Goal: Information Seeking & Learning: Stay updated

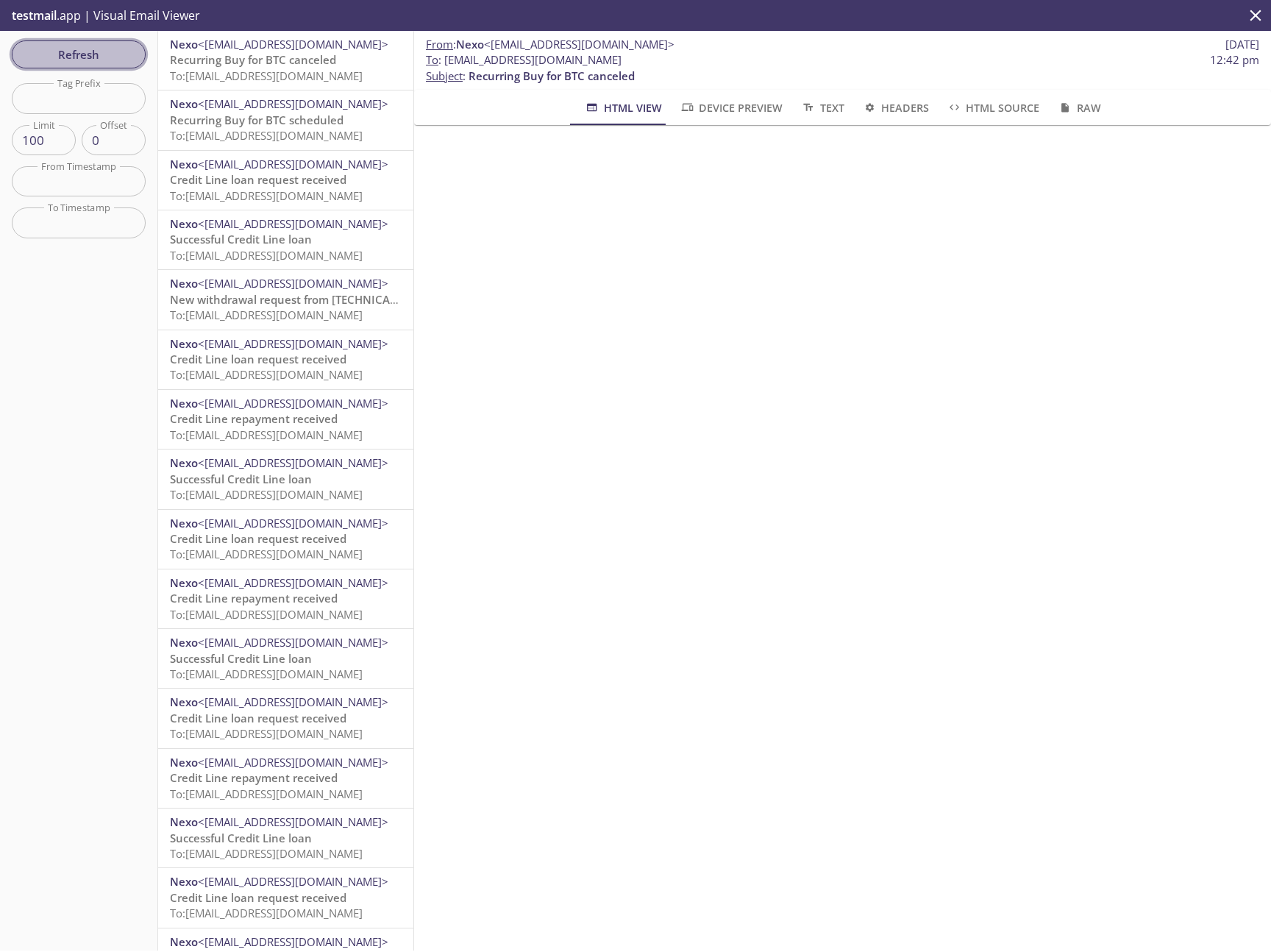
click at [72, 56] on span "Refresh" at bounding box center [78, 54] width 110 height 19
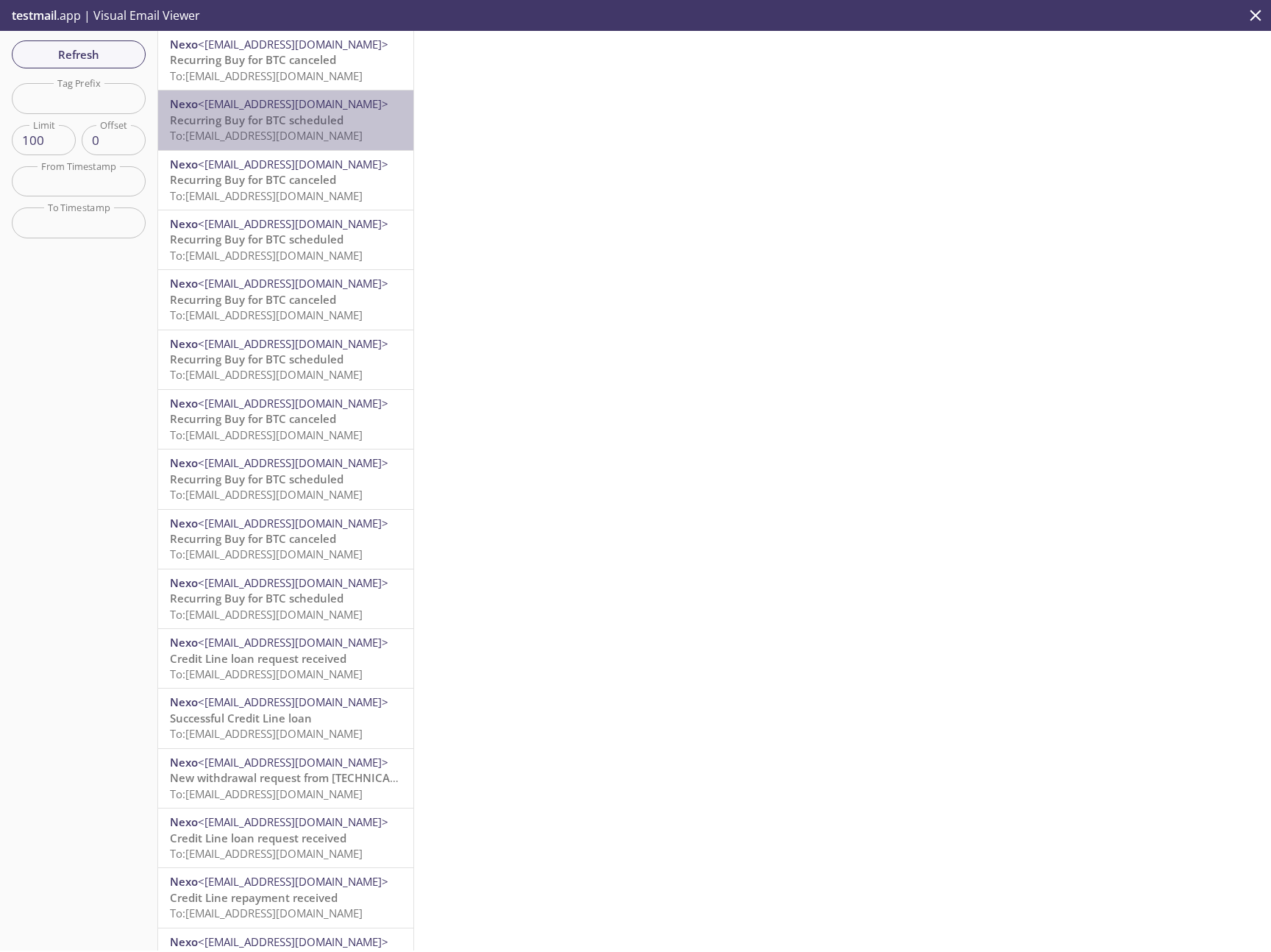
click at [310, 137] on span "To: [EMAIL_ADDRESS][DOMAIN_NAME]" at bounding box center [267, 135] width 193 height 14
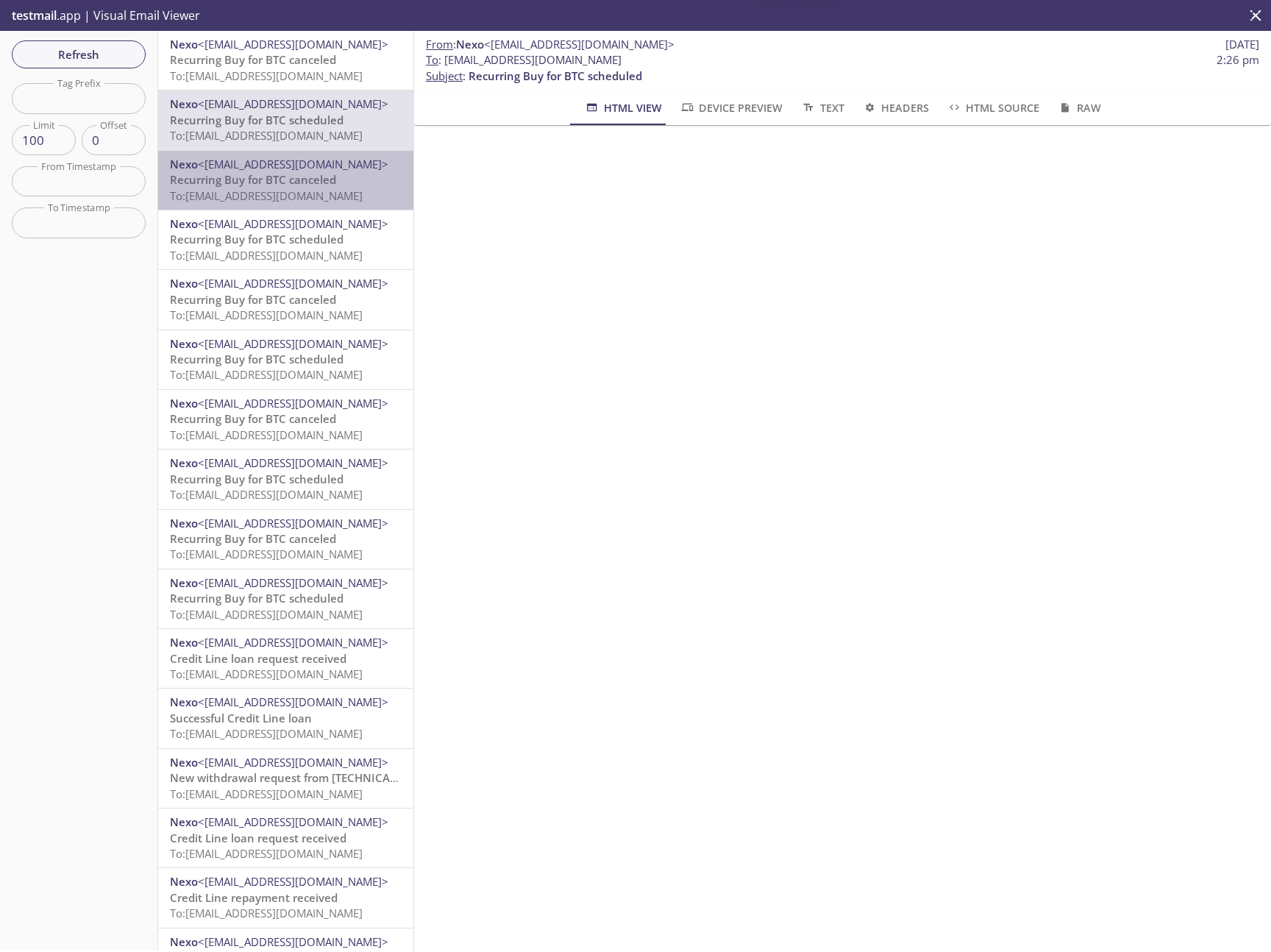
click at [297, 207] on div "Nexo <[EMAIL_ADDRESS][DOMAIN_NAME]> Recurring Buy for BTC canceled To: [EMAIL_A…" at bounding box center [286, 180] width 256 height 59
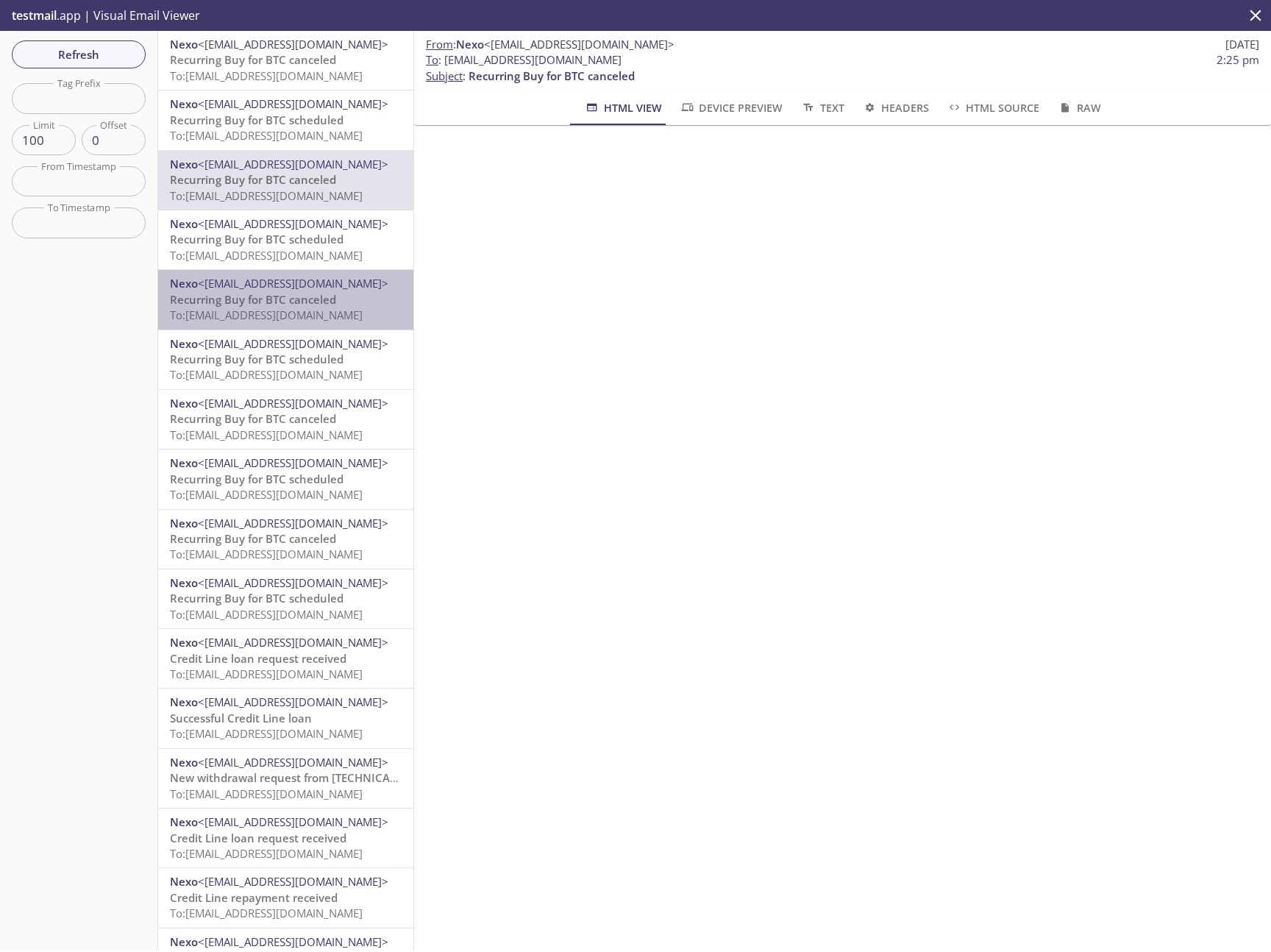
click at [286, 319] on span "To: [EMAIL_ADDRESS][DOMAIN_NAME]" at bounding box center [267, 315] width 193 height 14
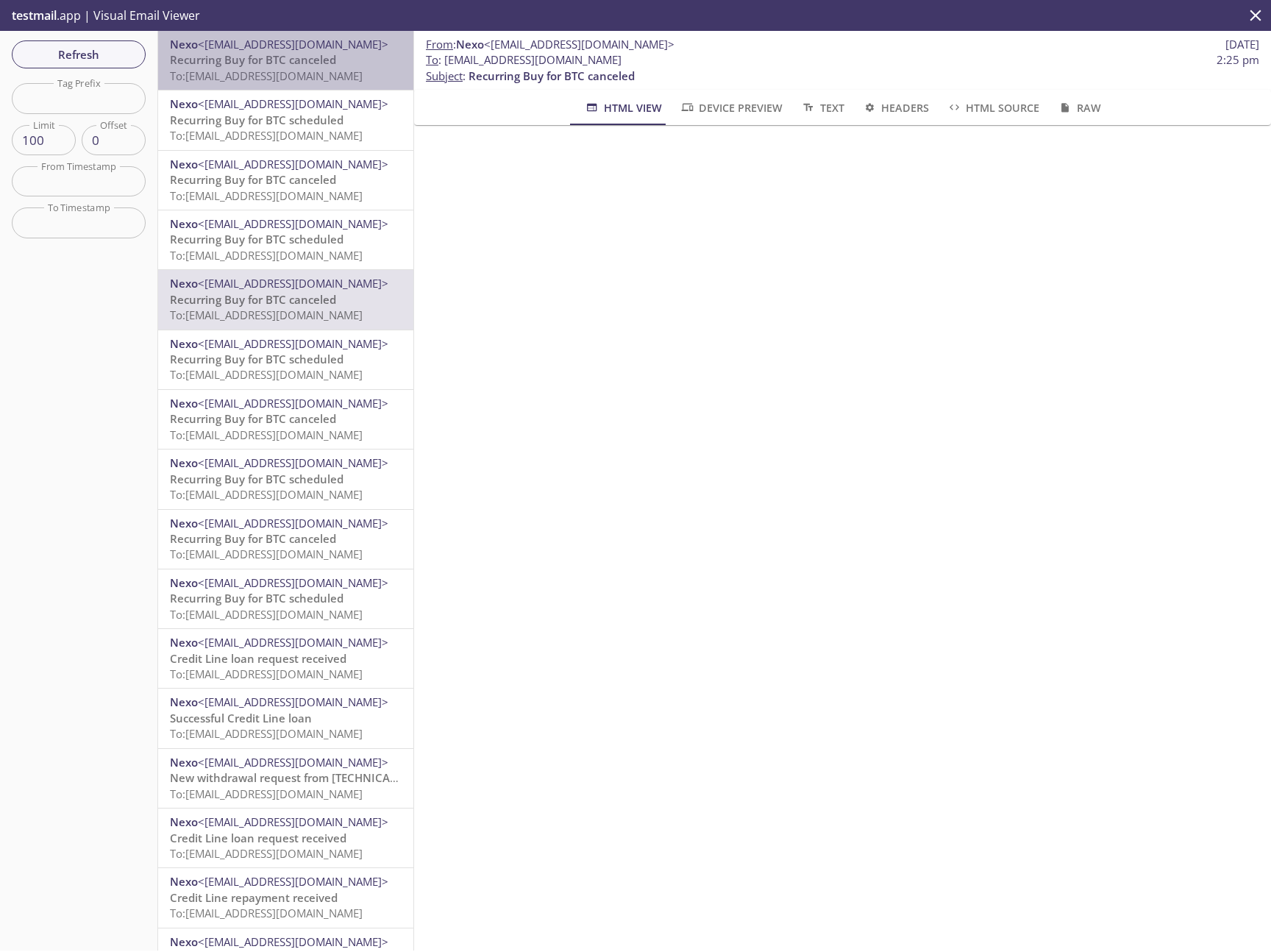
click at [321, 78] on span "To: [EMAIL_ADDRESS][DOMAIN_NAME]" at bounding box center [267, 75] width 193 height 14
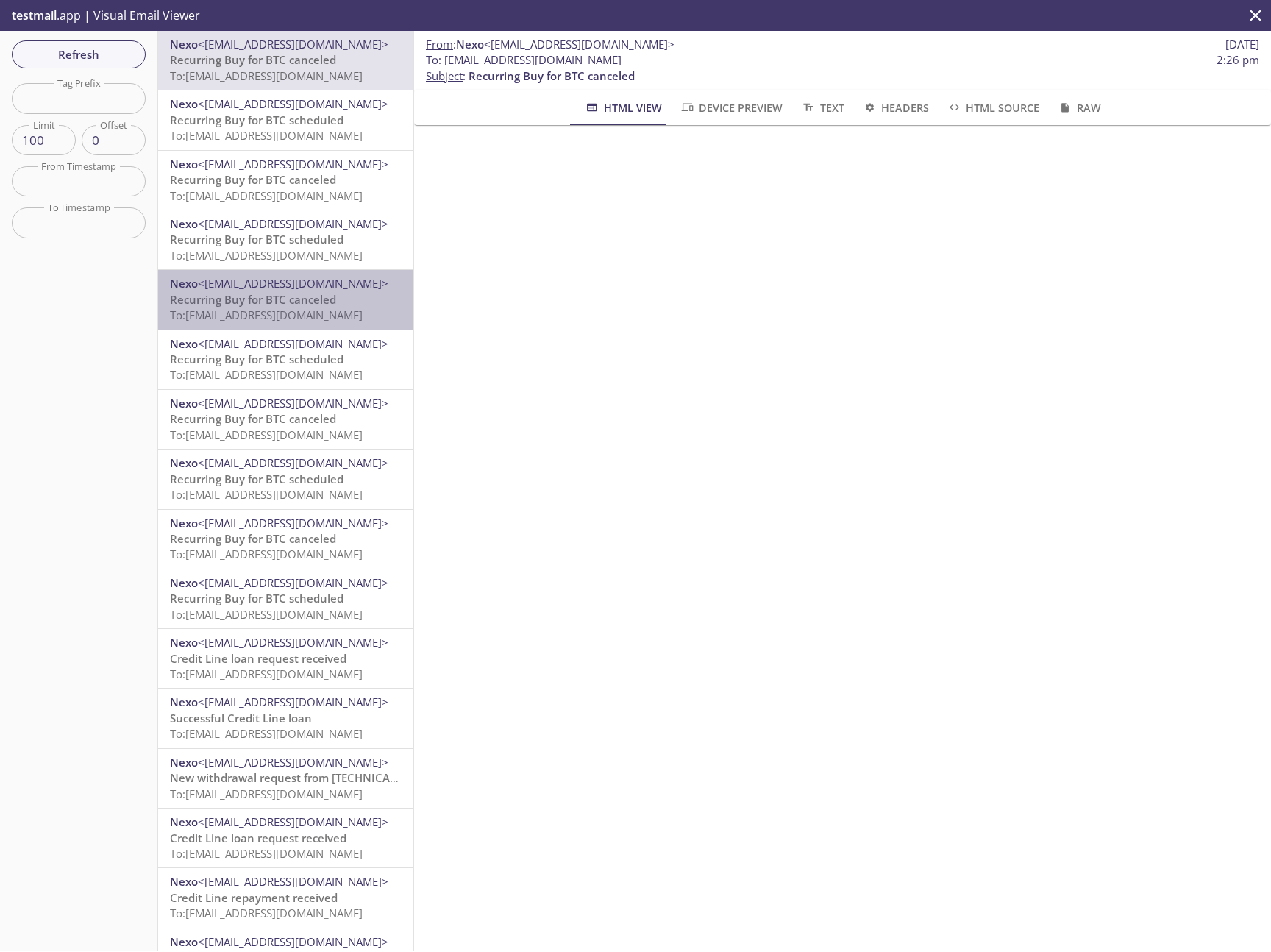
click at [301, 308] on span "To: [EMAIL_ADDRESS][DOMAIN_NAME]" at bounding box center [267, 315] width 193 height 14
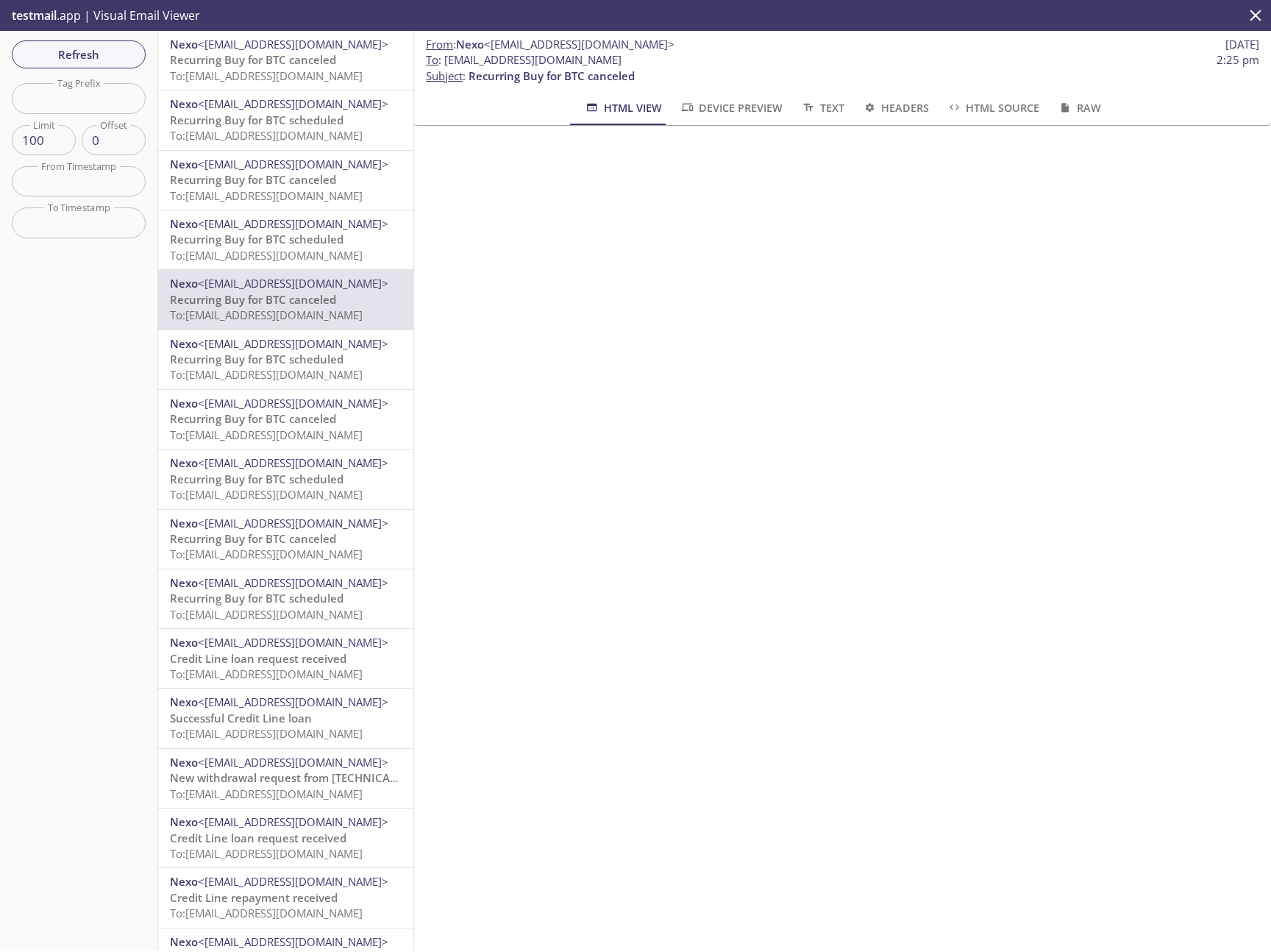
click at [317, 412] on span "Recurring Buy for BTC canceled" at bounding box center [253, 418] width 166 height 14
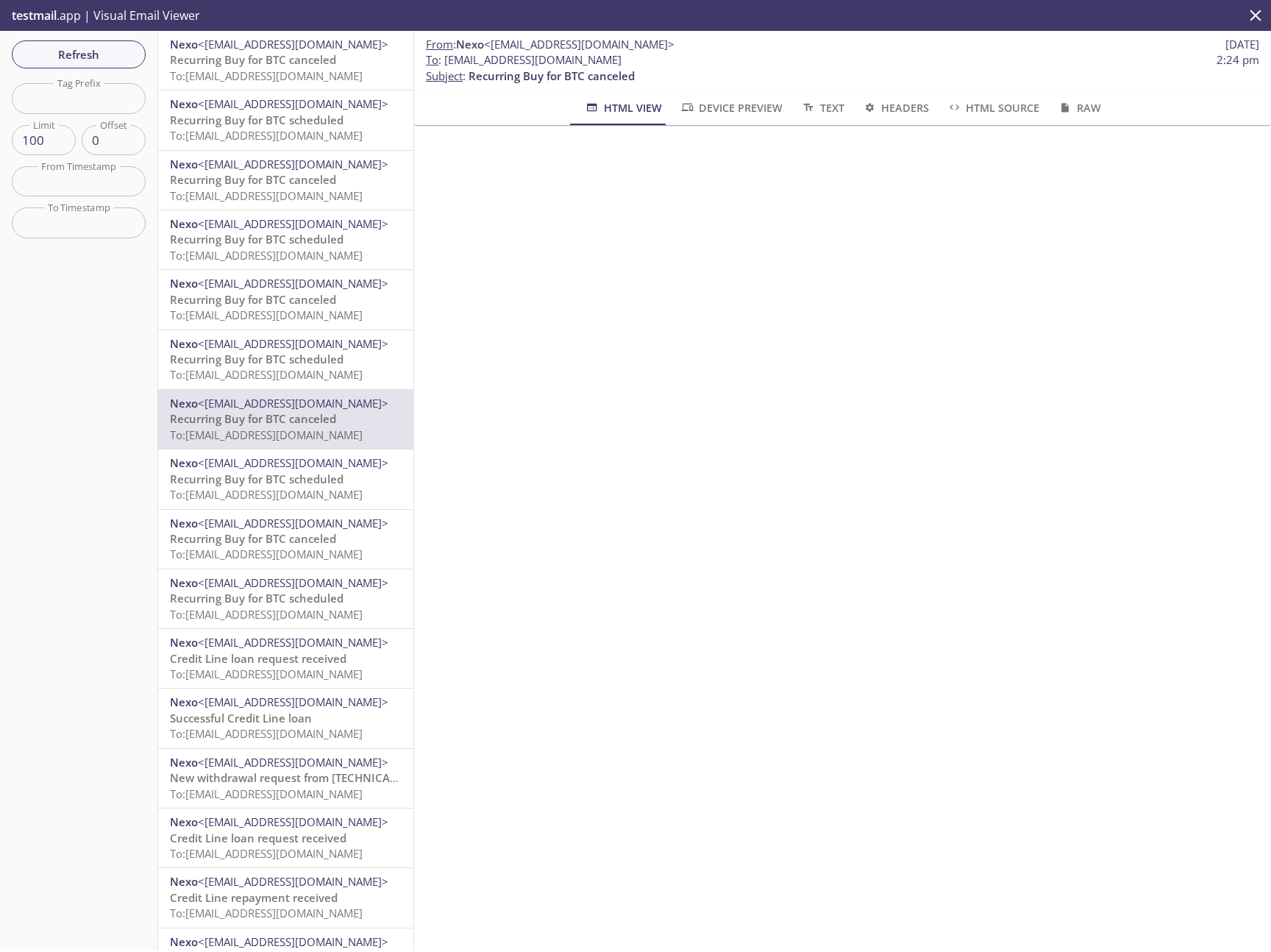
click at [304, 190] on span "To: [EMAIL_ADDRESS][DOMAIN_NAME]" at bounding box center [267, 195] width 193 height 14
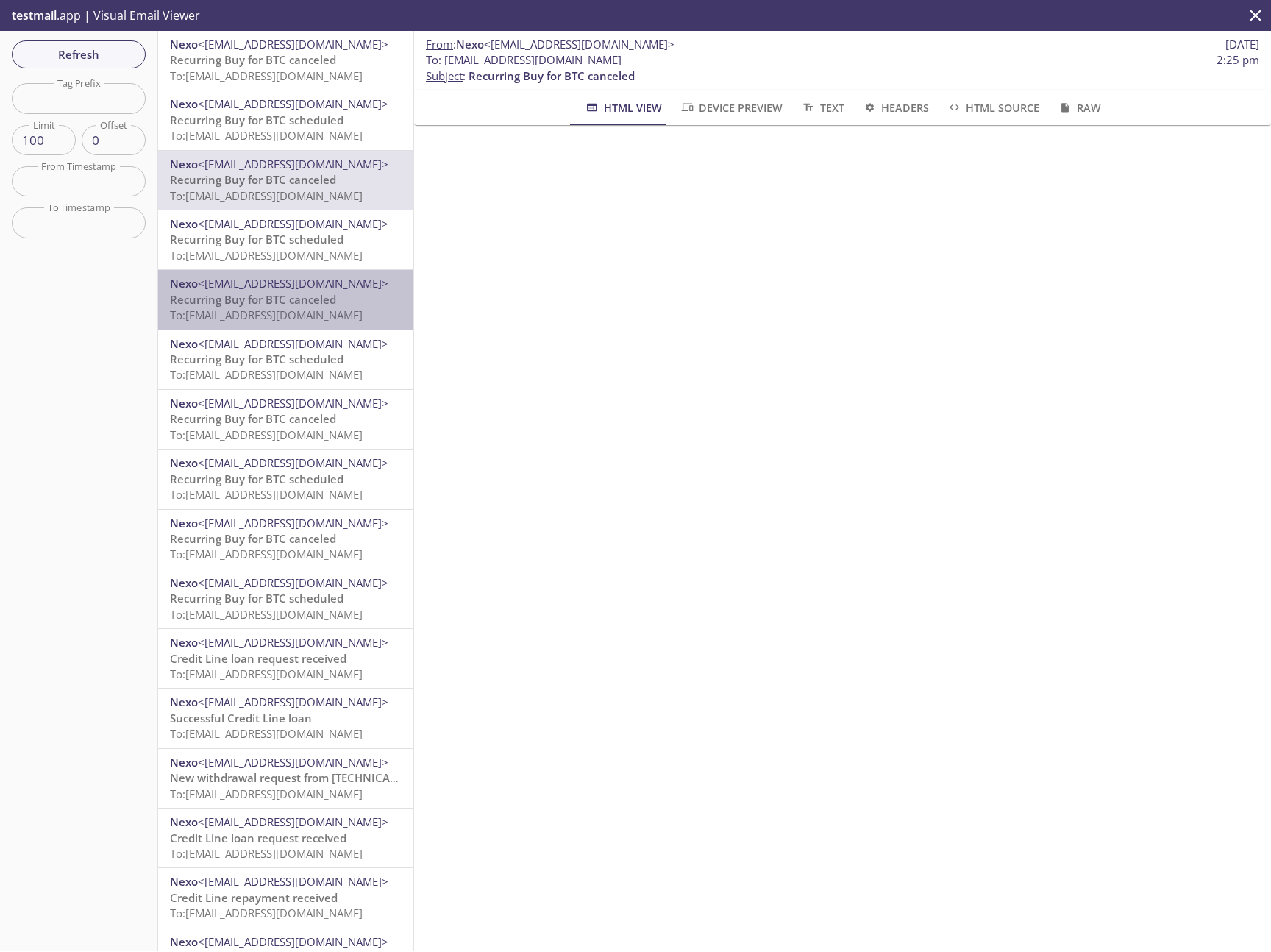
click at [288, 308] on span "To: [EMAIL_ADDRESS][DOMAIN_NAME]" at bounding box center [267, 315] width 193 height 14
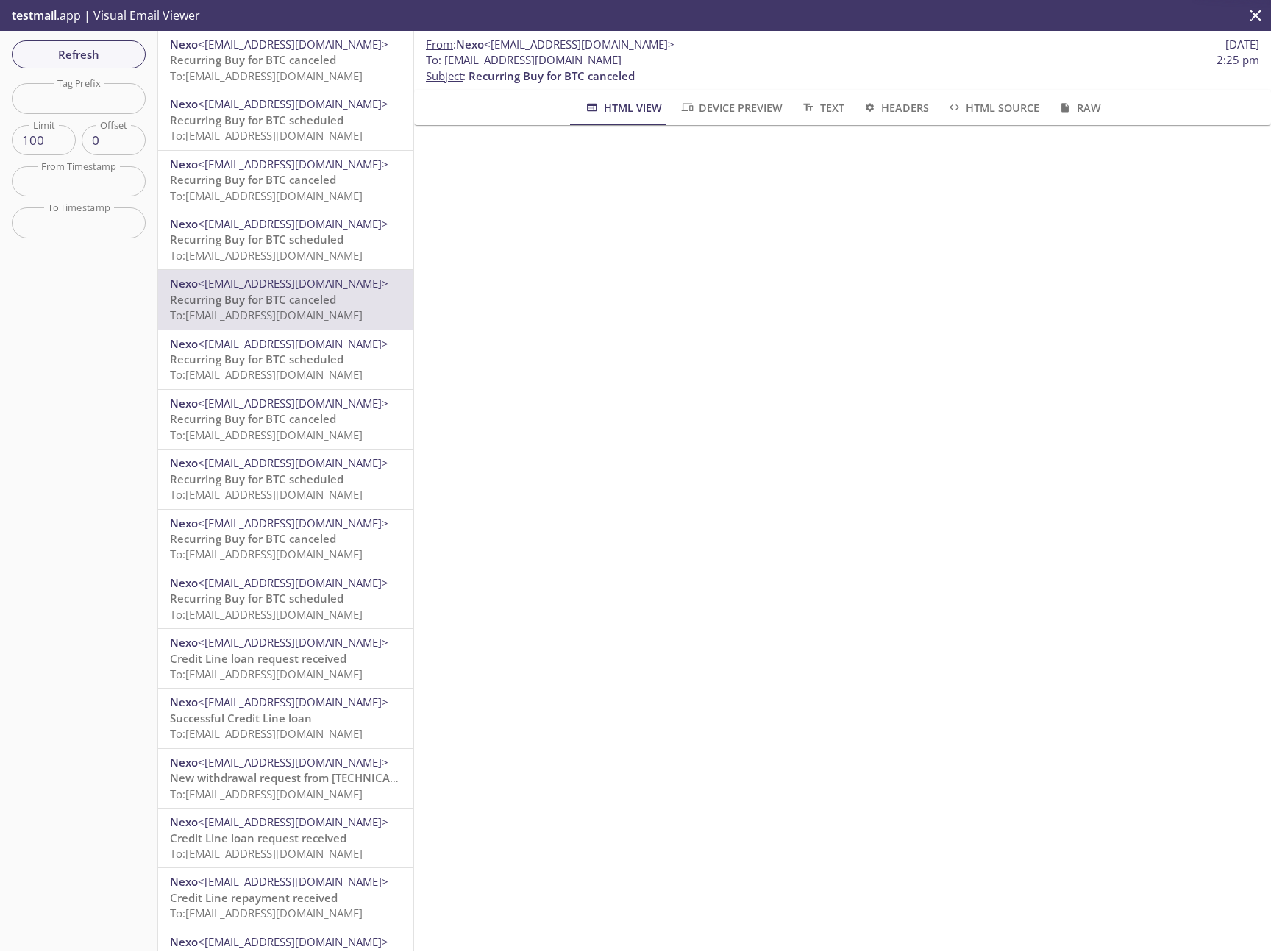
click at [283, 128] on span "To: [EMAIL_ADDRESS][DOMAIN_NAME]" at bounding box center [267, 135] width 193 height 14
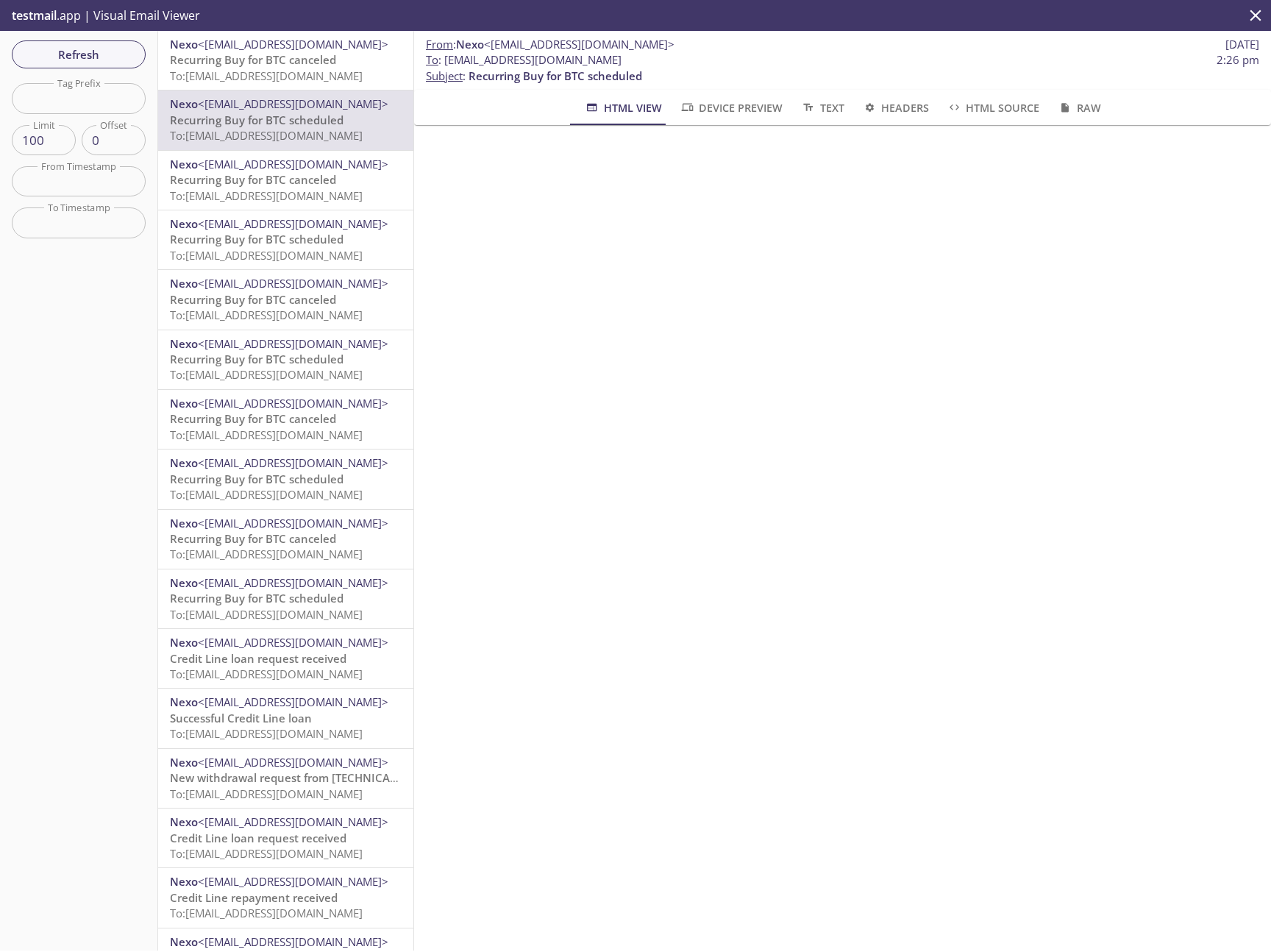
click at [290, 256] on span "To: [EMAIL_ADDRESS][DOMAIN_NAME]" at bounding box center [267, 255] width 193 height 14
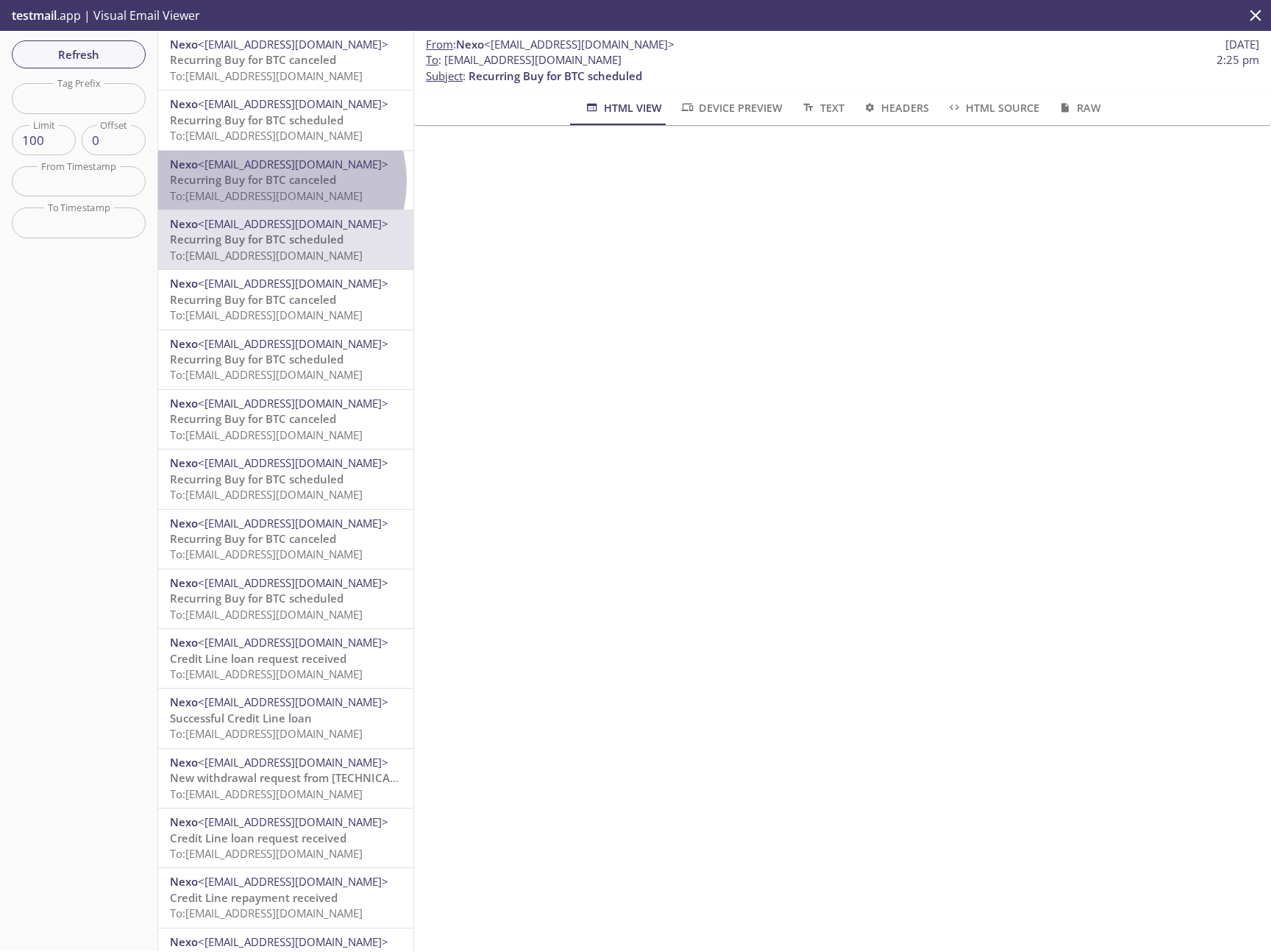
click at [280, 181] on span "Recurring Buy for BTC canceled" at bounding box center [253, 179] width 166 height 14
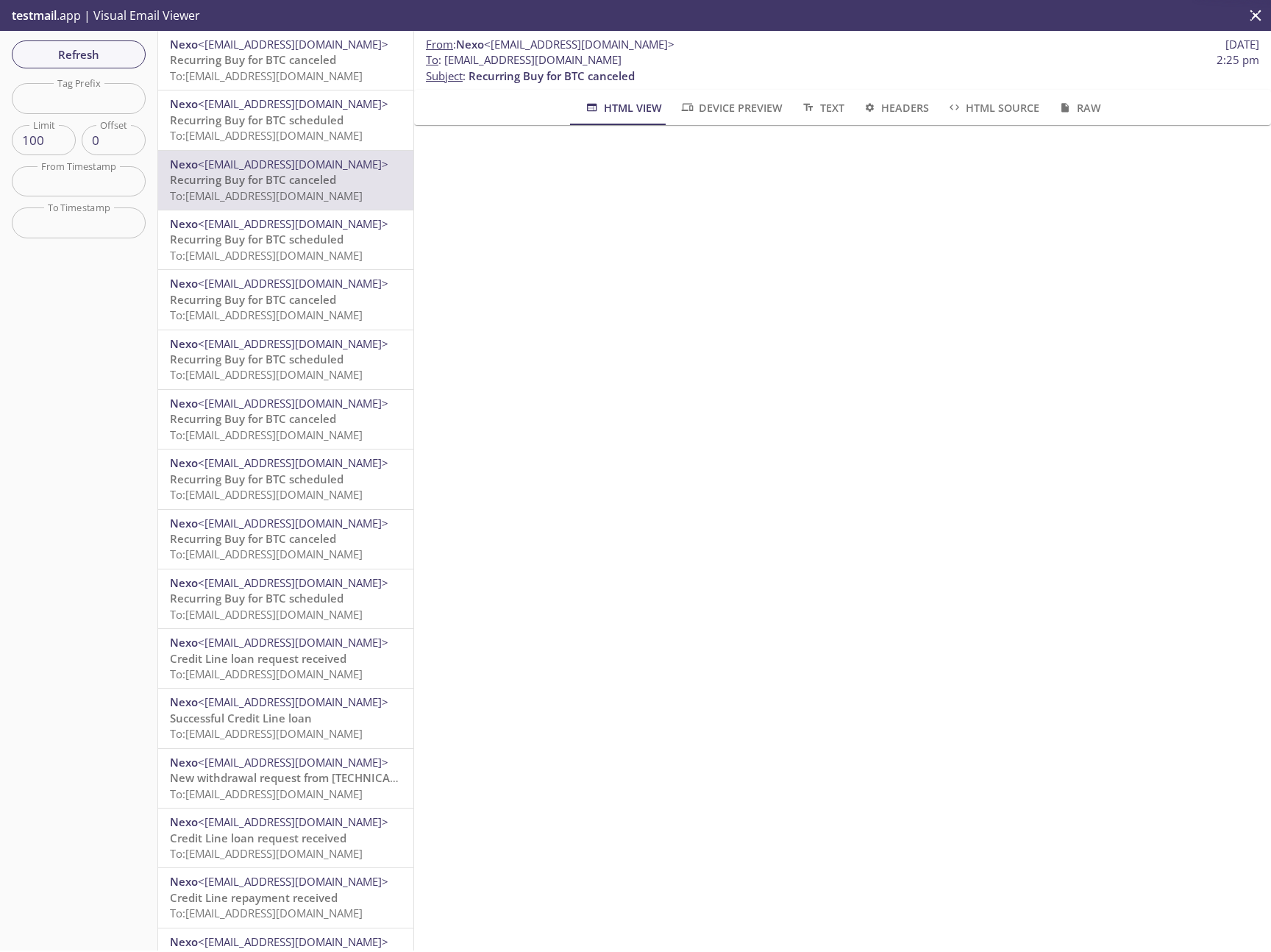
click at [292, 110] on span "<[EMAIL_ADDRESS][DOMAIN_NAME]>" at bounding box center [294, 103] width 191 height 14
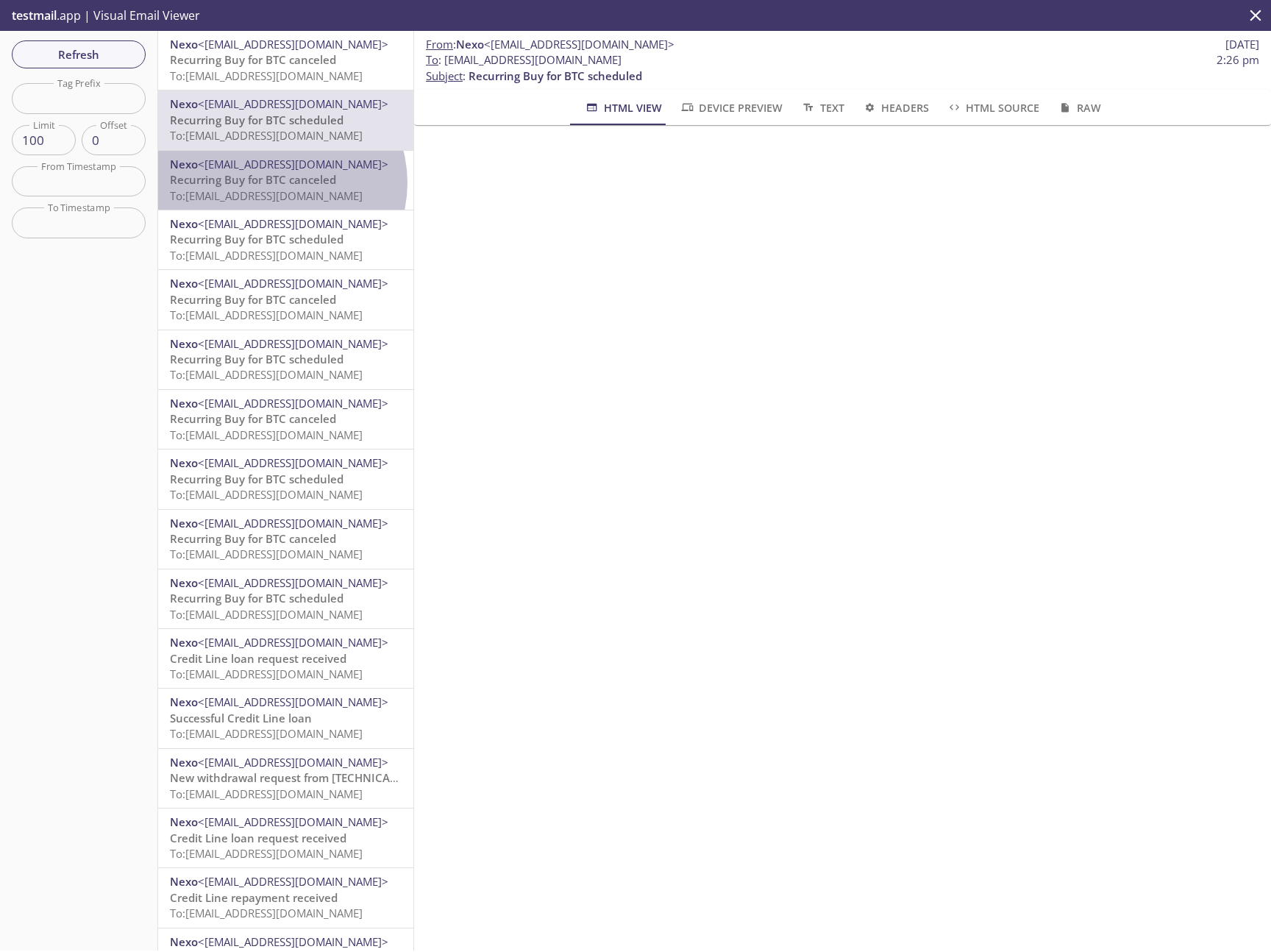
click at [278, 183] on span "Recurring Buy for BTC canceled" at bounding box center [253, 179] width 166 height 14
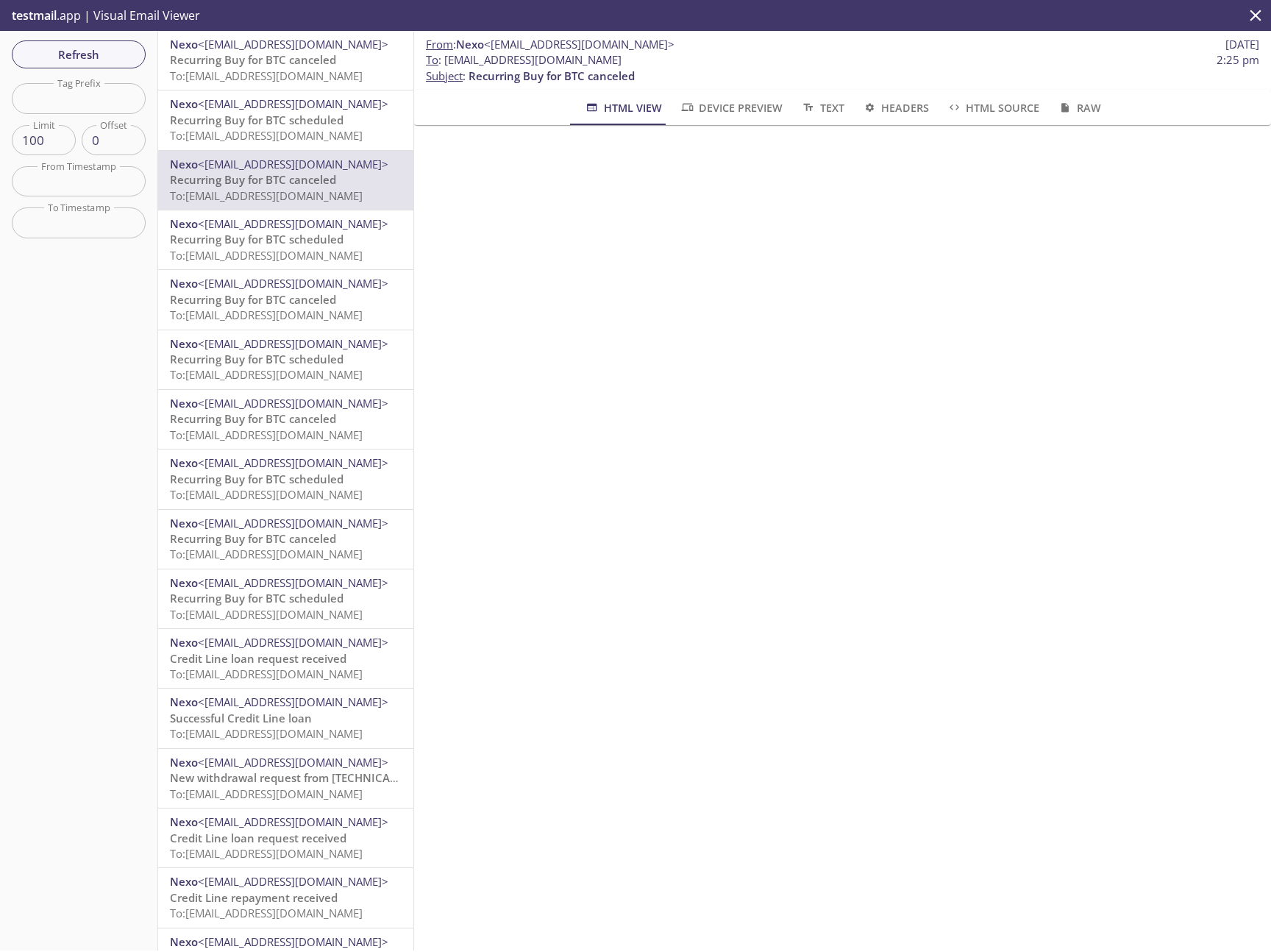
click at [278, 109] on span "<[EMAIL_ADDRESS][DOMAIN_NAME]>" at bounding box center [294, 103] width 191 height 14
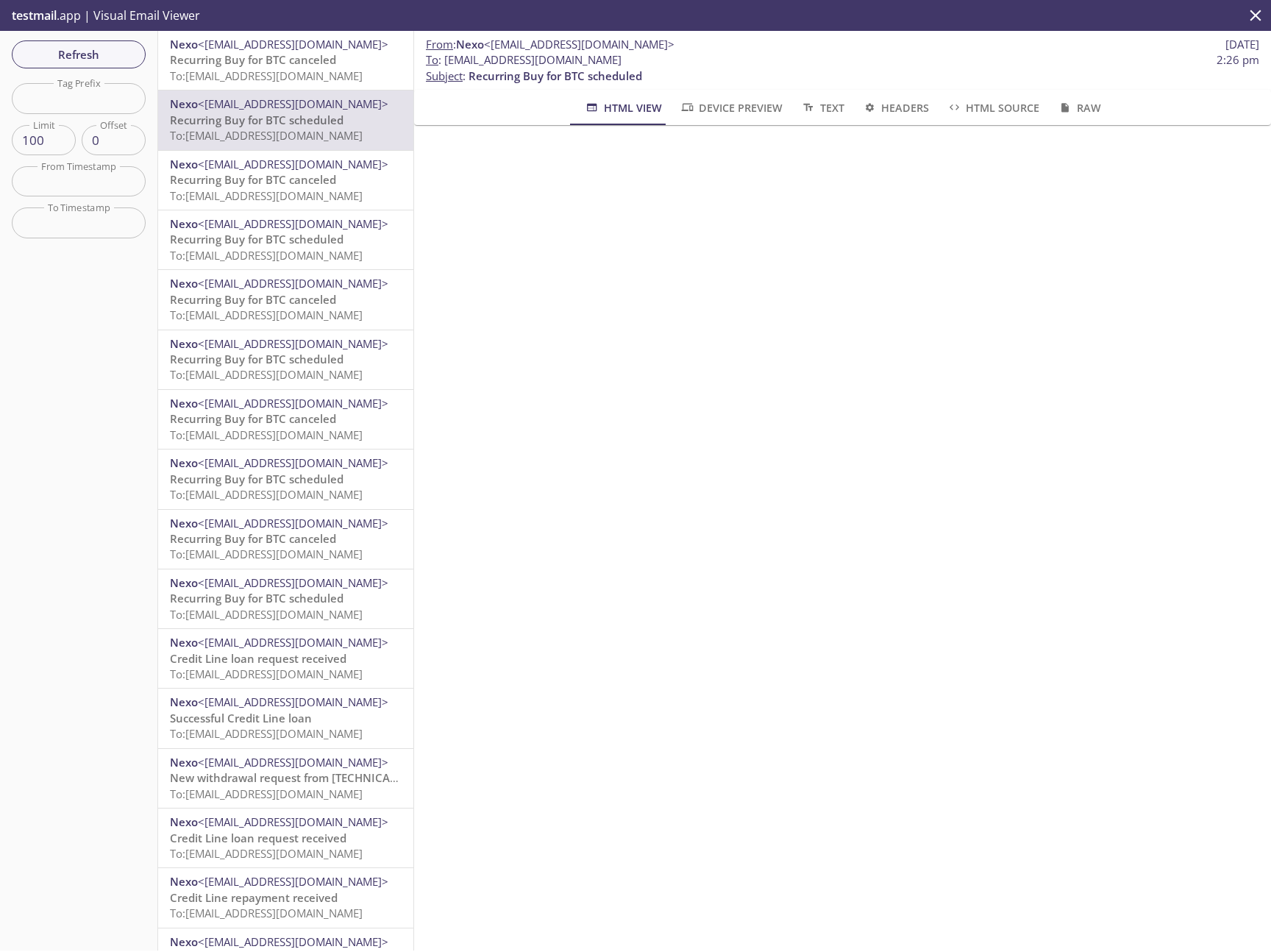
click at [286, 77] on span "To: [EMAIL_ADDRESS][DOMAIN_NAME]" at bounding box center [267, 75] width 193 height 14
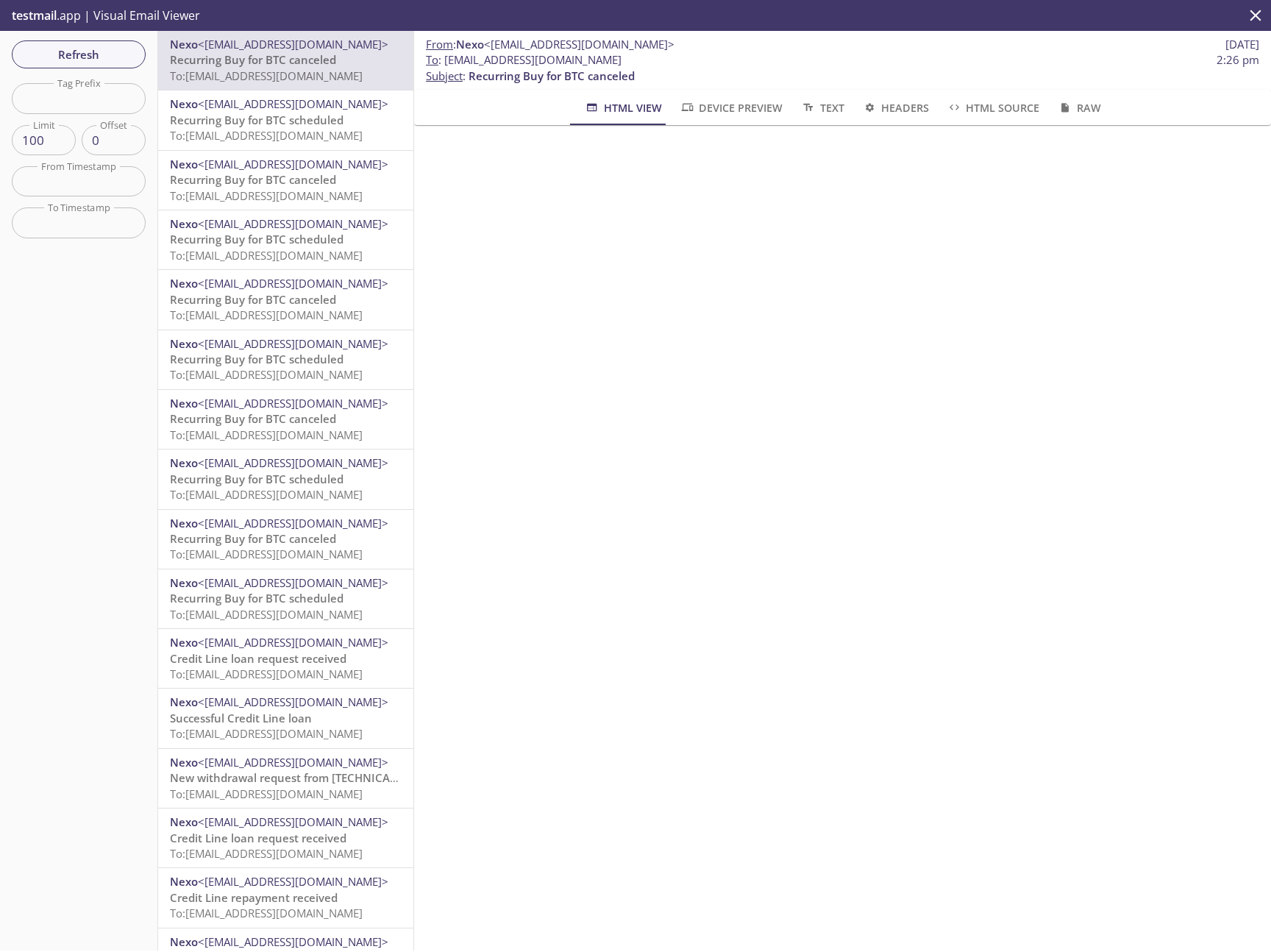
click at [283, 128] on span "To: [EMAIL_ADDRESS][DOMAIN_NAME]" at bounding box center [267, 135] width 193 height 14
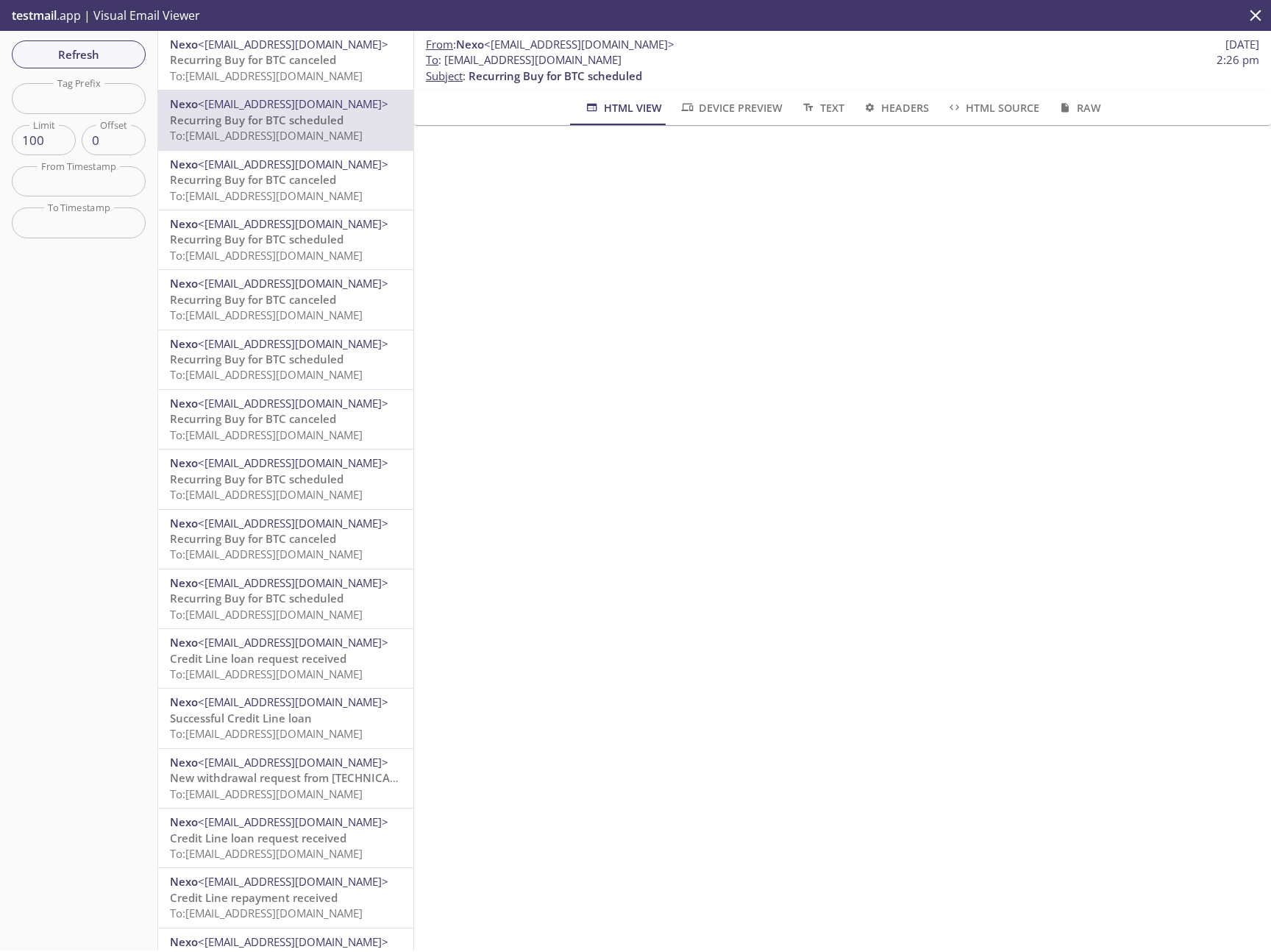
click at [274, 81] on span "To: [EMAIL_ADDRESS][DOMAIN_NAME]" at bounding box center [267, 75] width 193 height 14
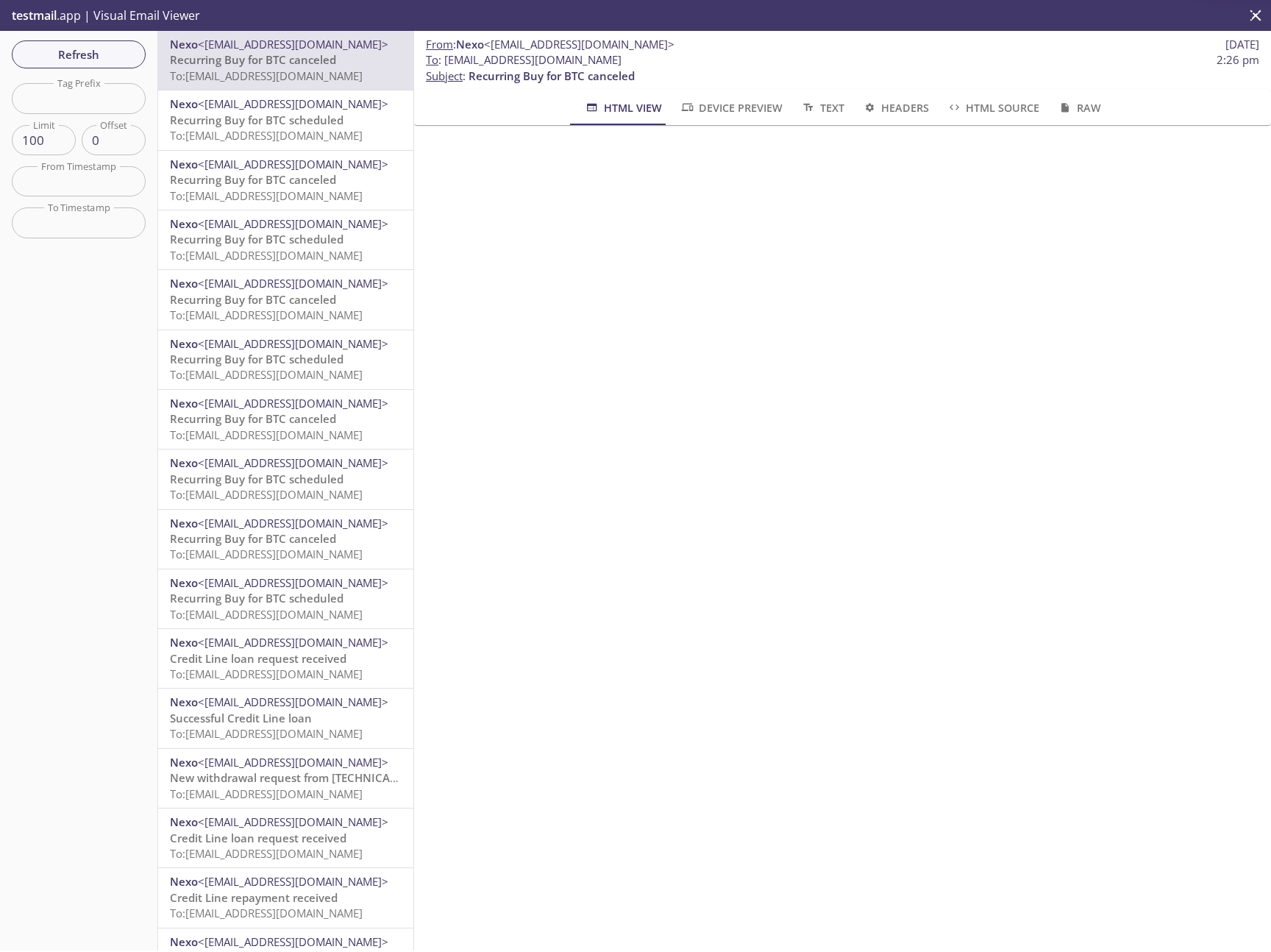
click at [283, 124] on span "Recurring Buy for BTC scheduled" at bounding box center [257, 119] width 174 height 14
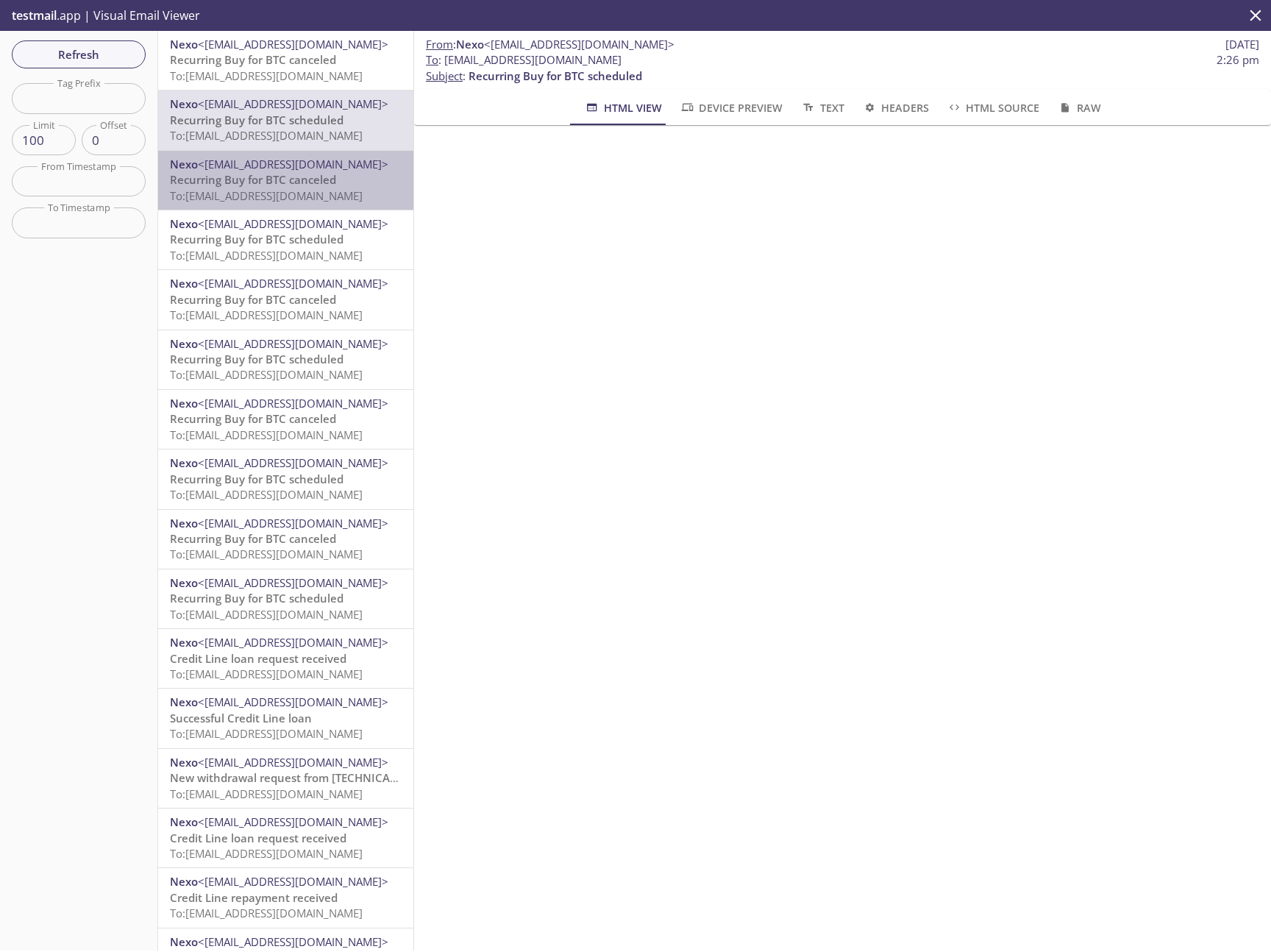
click at [310, 174] on span "Recurring Buy for BTC canceled" at bounding box center [253, 179] width 166 height 14
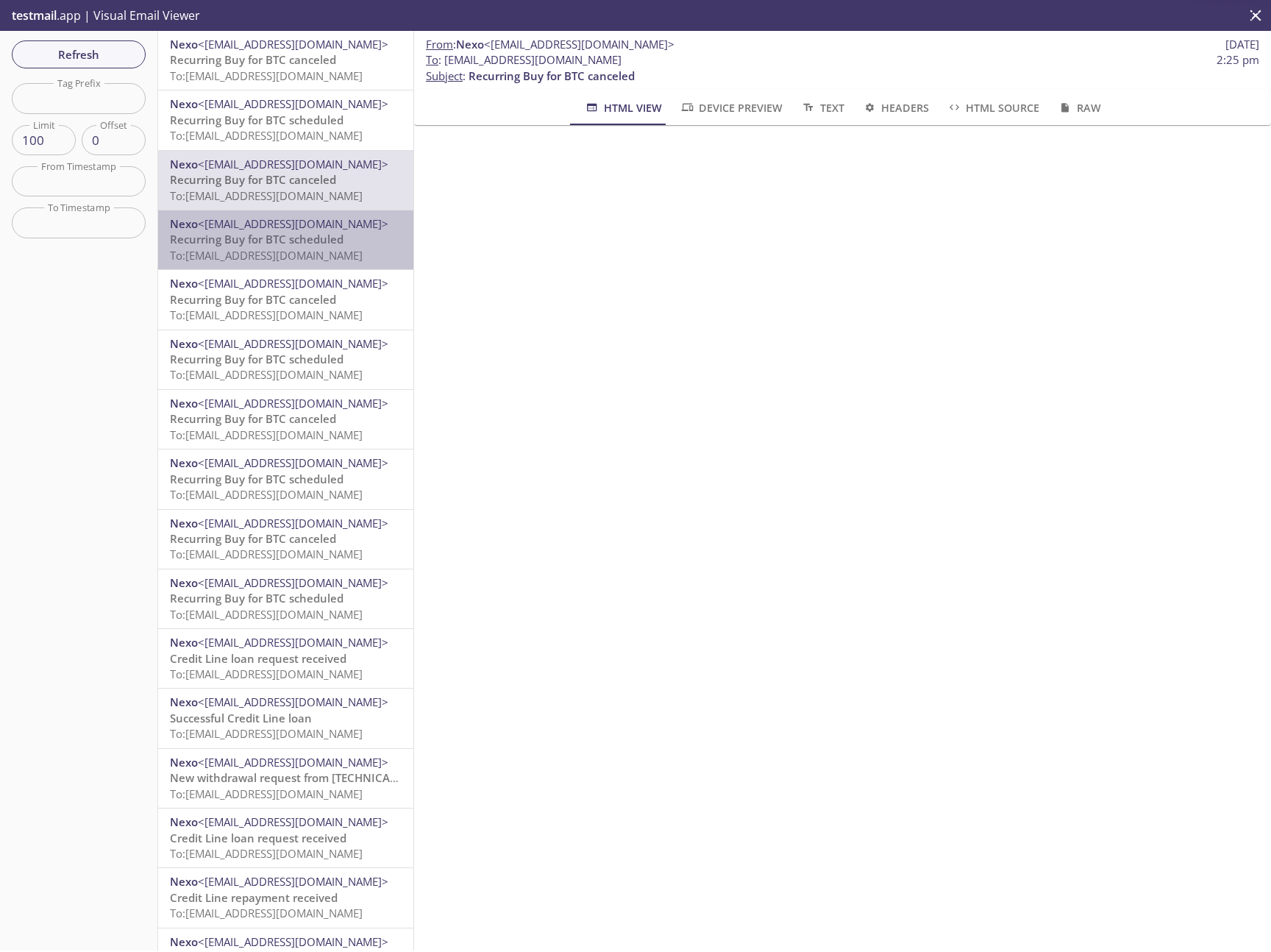
click at [311, 234] on span "Recurring Buy for BTC scheduled" at bounding box center [257, 239] width 174 height 14
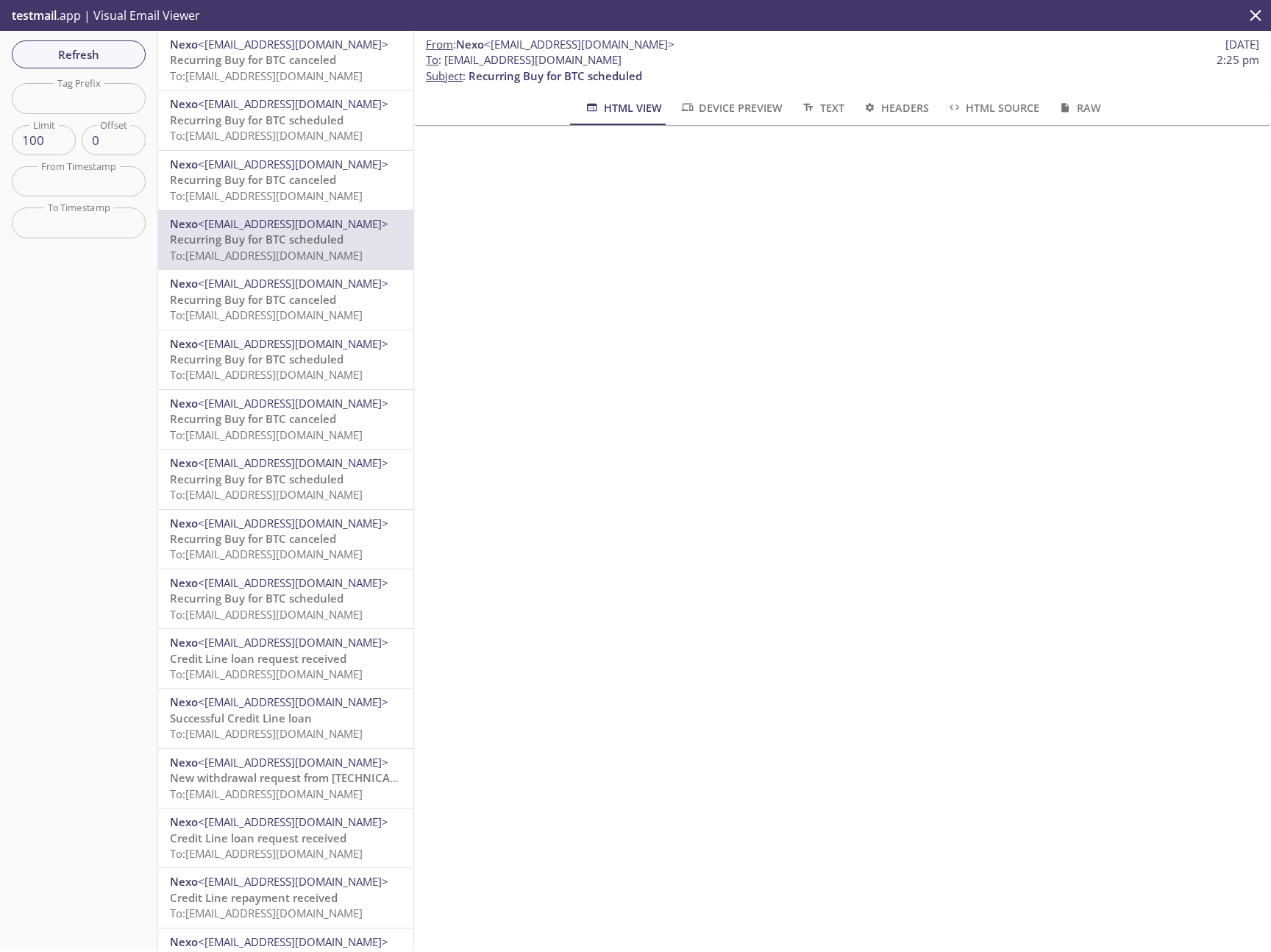
click at [287, 303] on span "Recurring Buy for BTC canceled" at bounding box center [253, 299] width 166 height 14
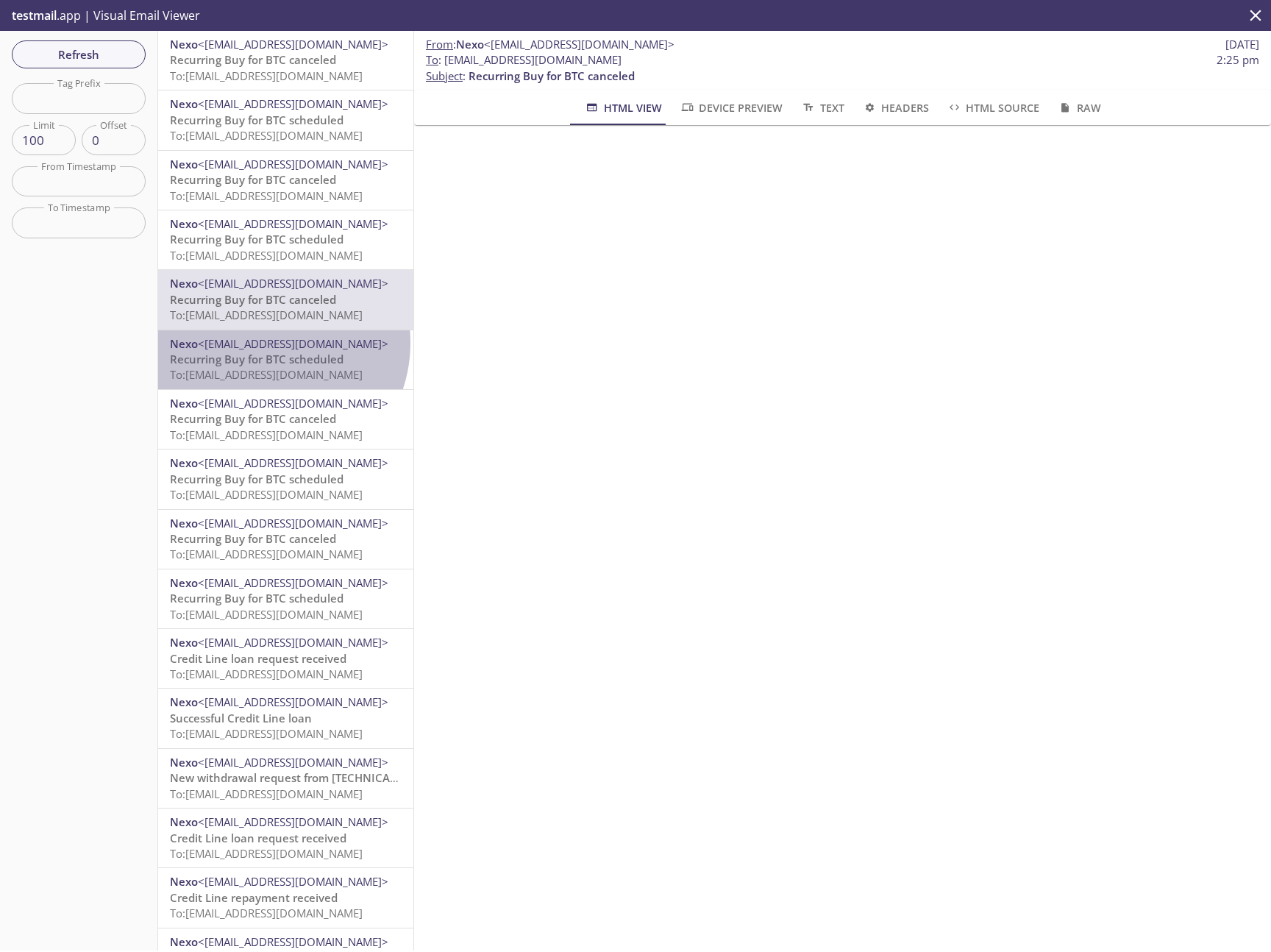
click at [263, 342] on span "<[EMAIL_ADDRESS][DOMAIN_NAME]>" at bounding box center [294, 343] width 191 height 14
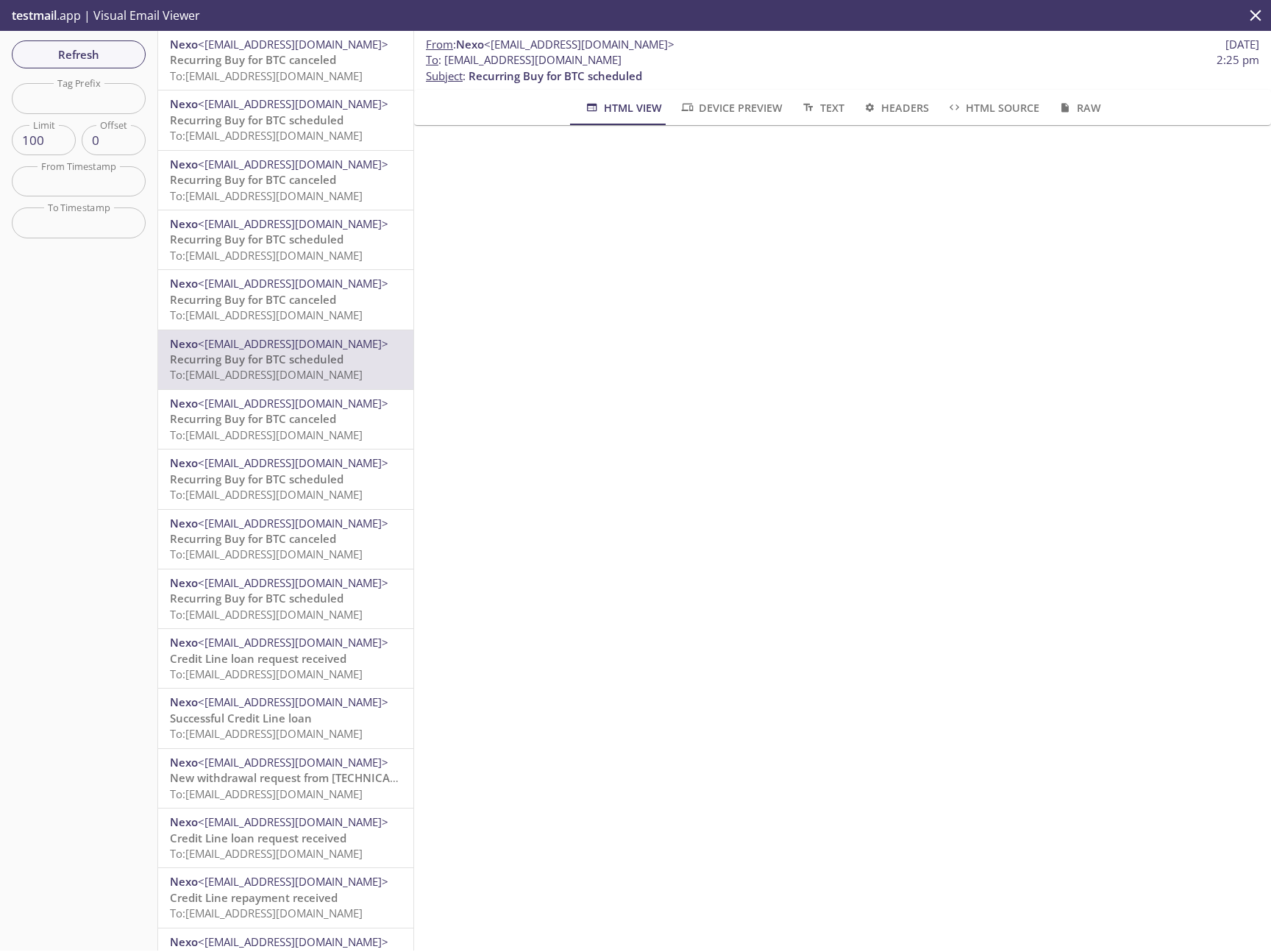
click at [303, 365] on span "Recurring Buy for BTC scheduled" at bounding box center [257, 358] width 174 height 14
click at [304, 290] on span "<[EMAIL_ADDRESS][DOMAIN_NAME]>" at bounding box center [294, 282] width 191 height 14
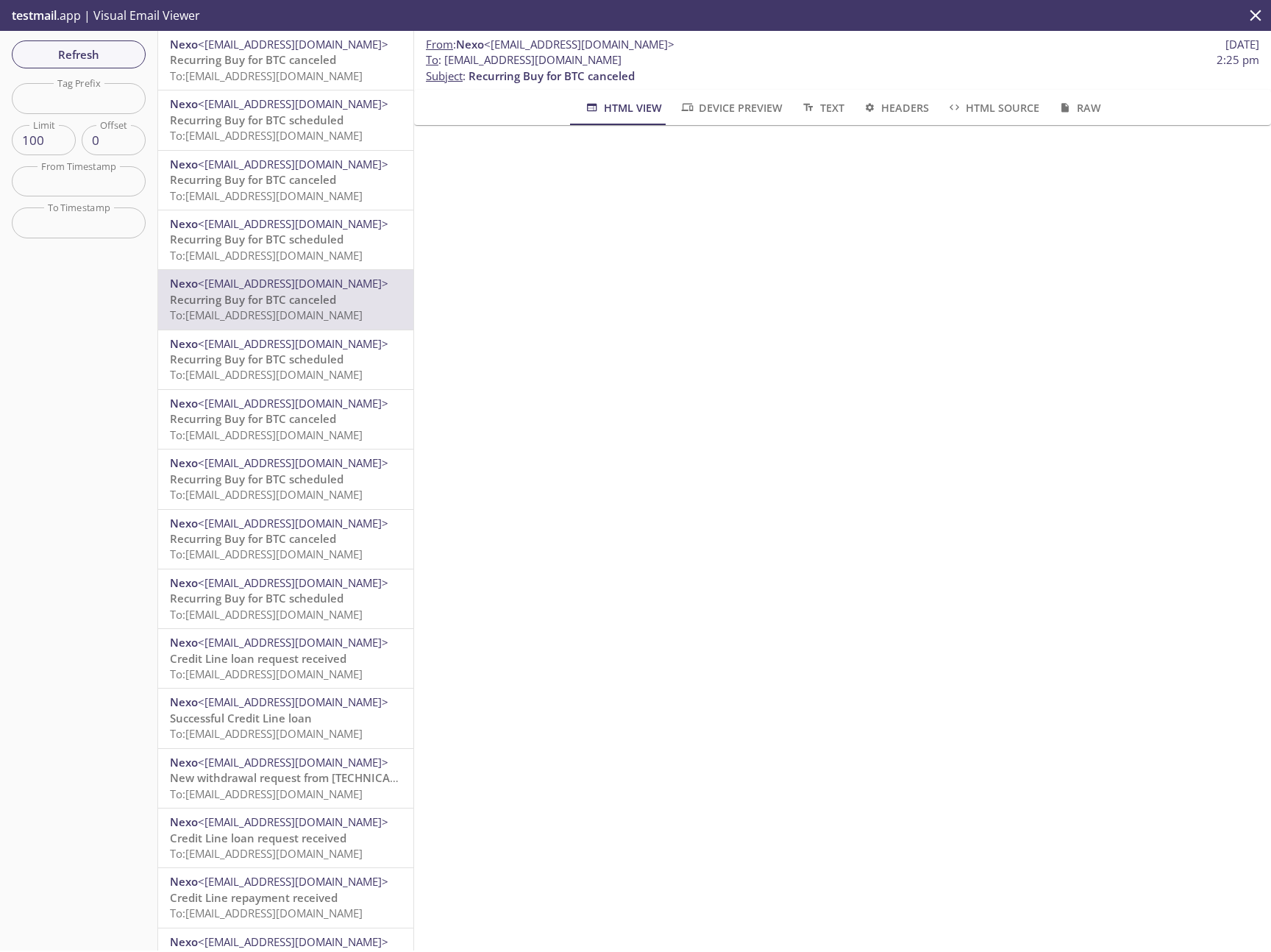
click at [279, 75] on span "To: [EMAIL_ADDRESS][DOMAIN_NAME]" at bounding box center [267, 75] width 193 height 14
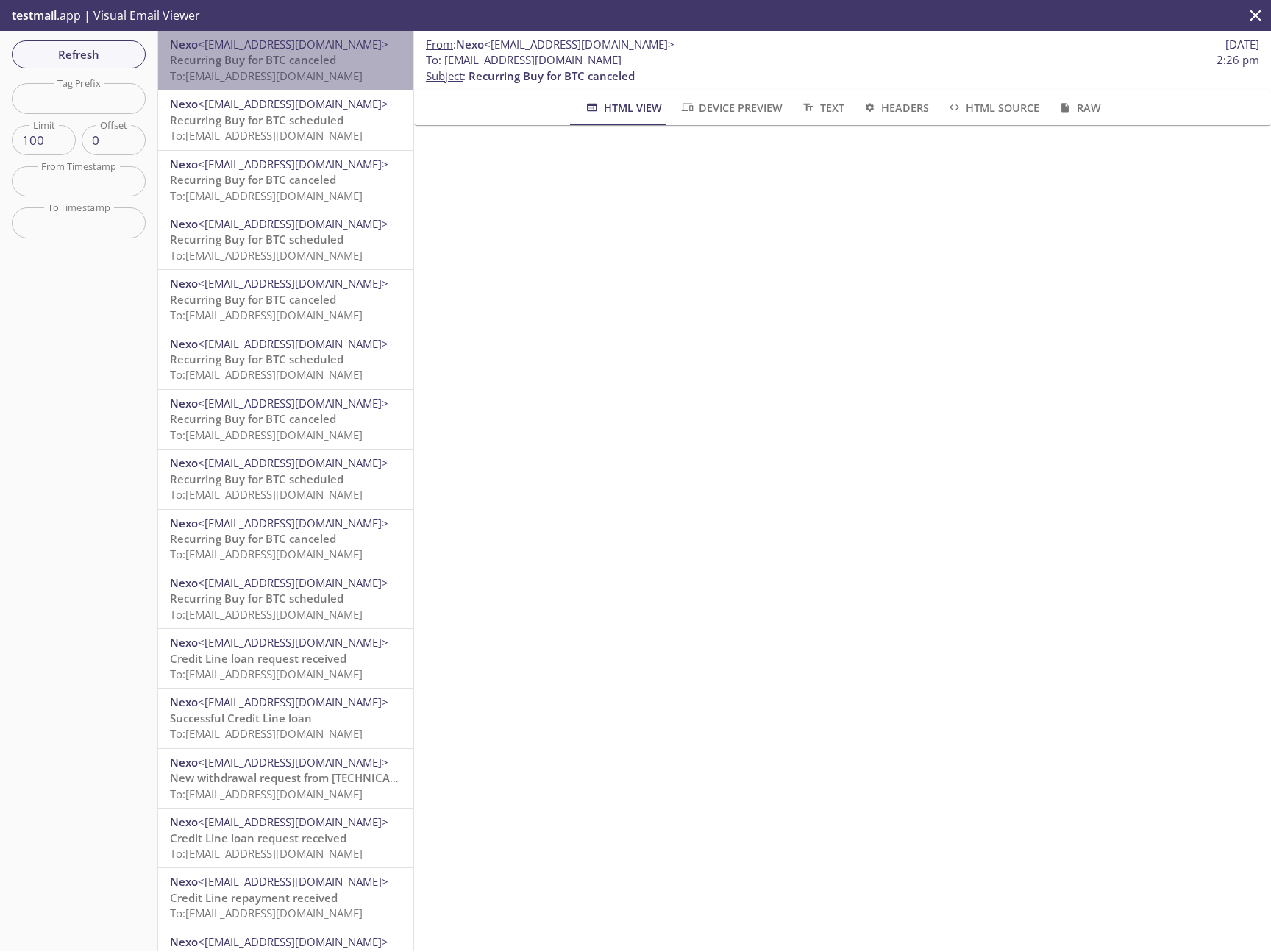
click at [309, 65] on span "Recurring Buy for BTC canceled" at bounding box center [253, 59] width 166 height 14
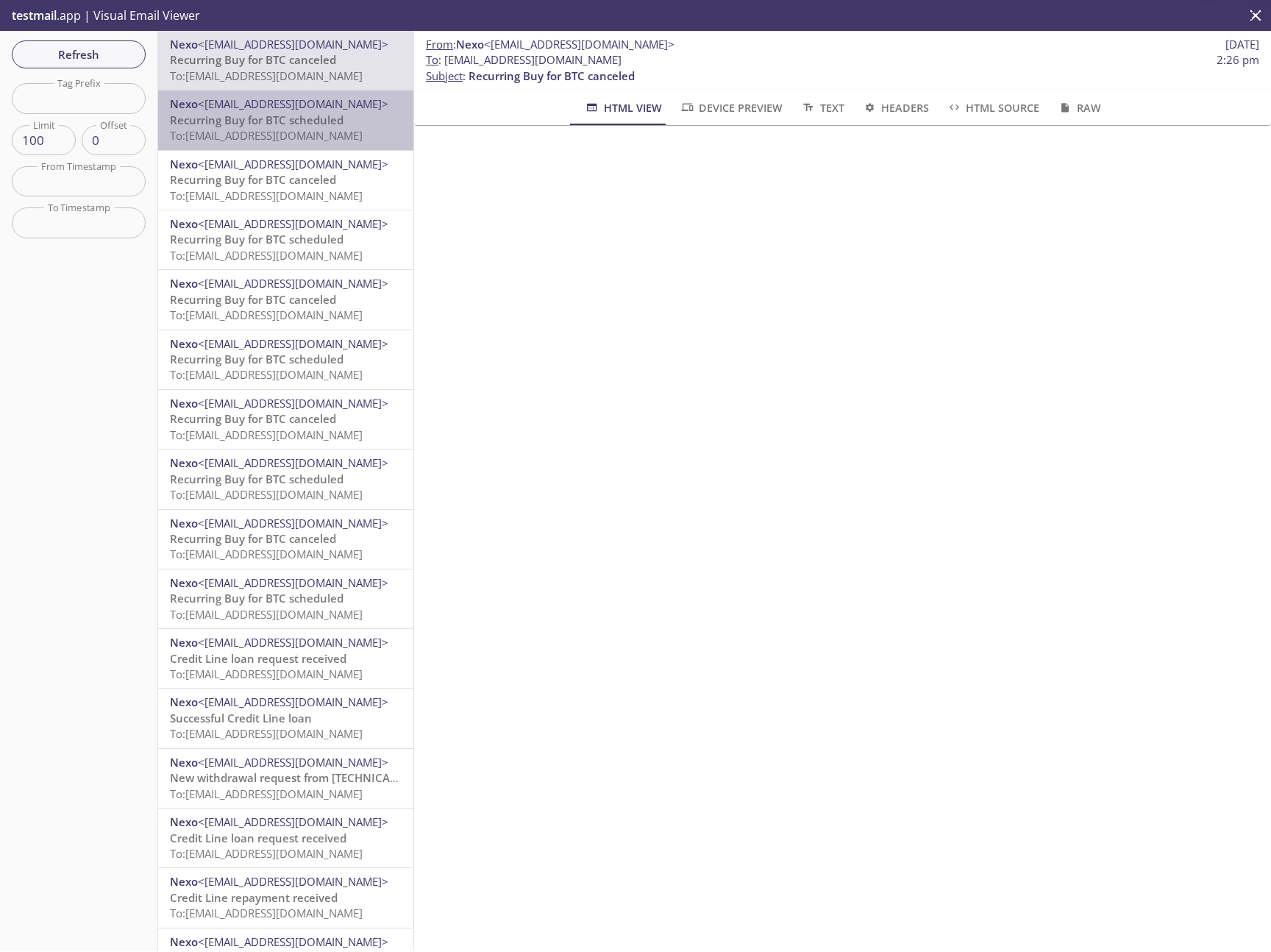
click at [309, 118] on span "Recurring Buy for BTC scheduled" at bounding box center [257, 119] width 174 height 14
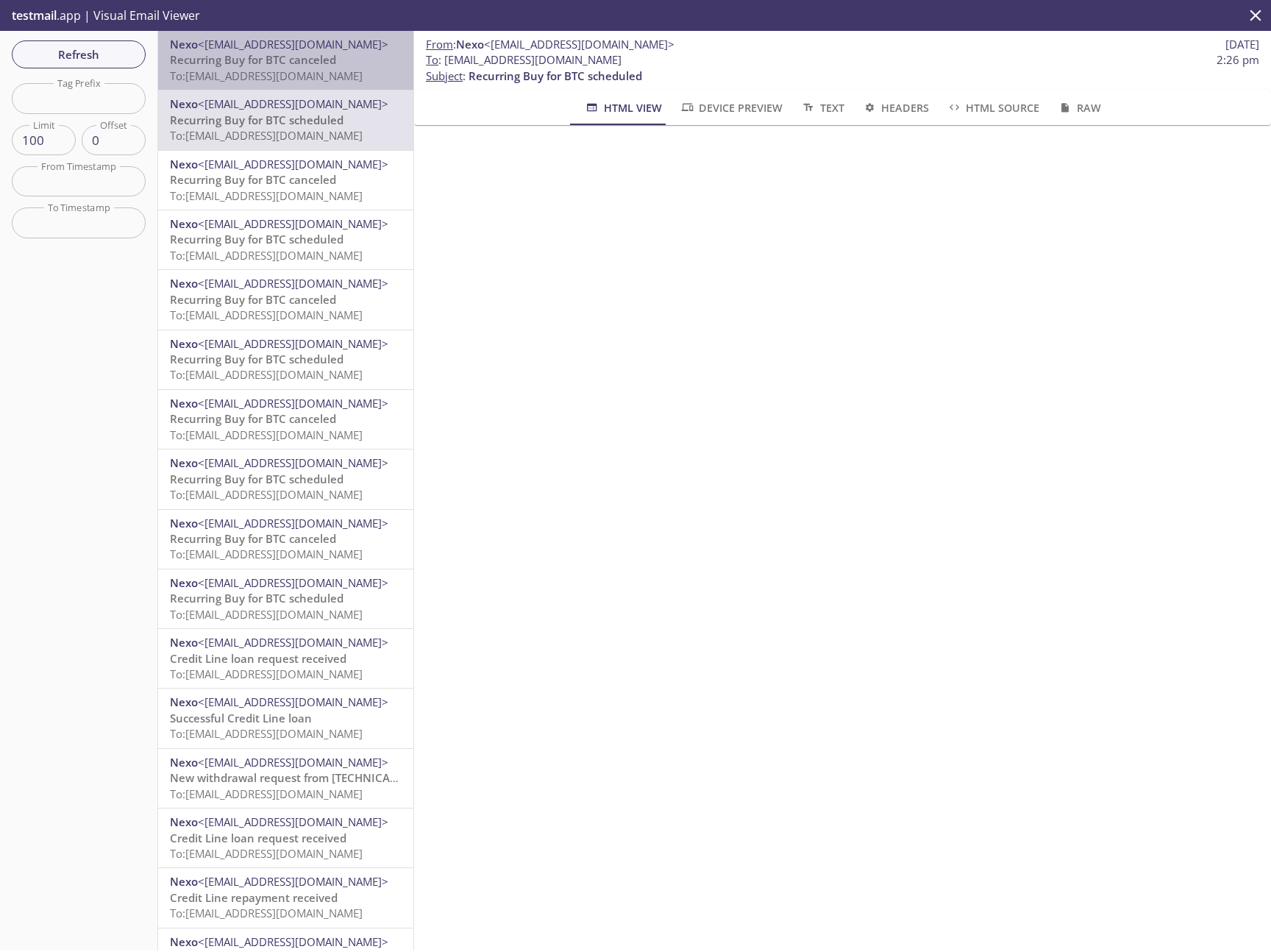
click at [308, 63] on span "Recurring Buy for BTC canceled" at bounding box center [253, 59] width 166 height 14
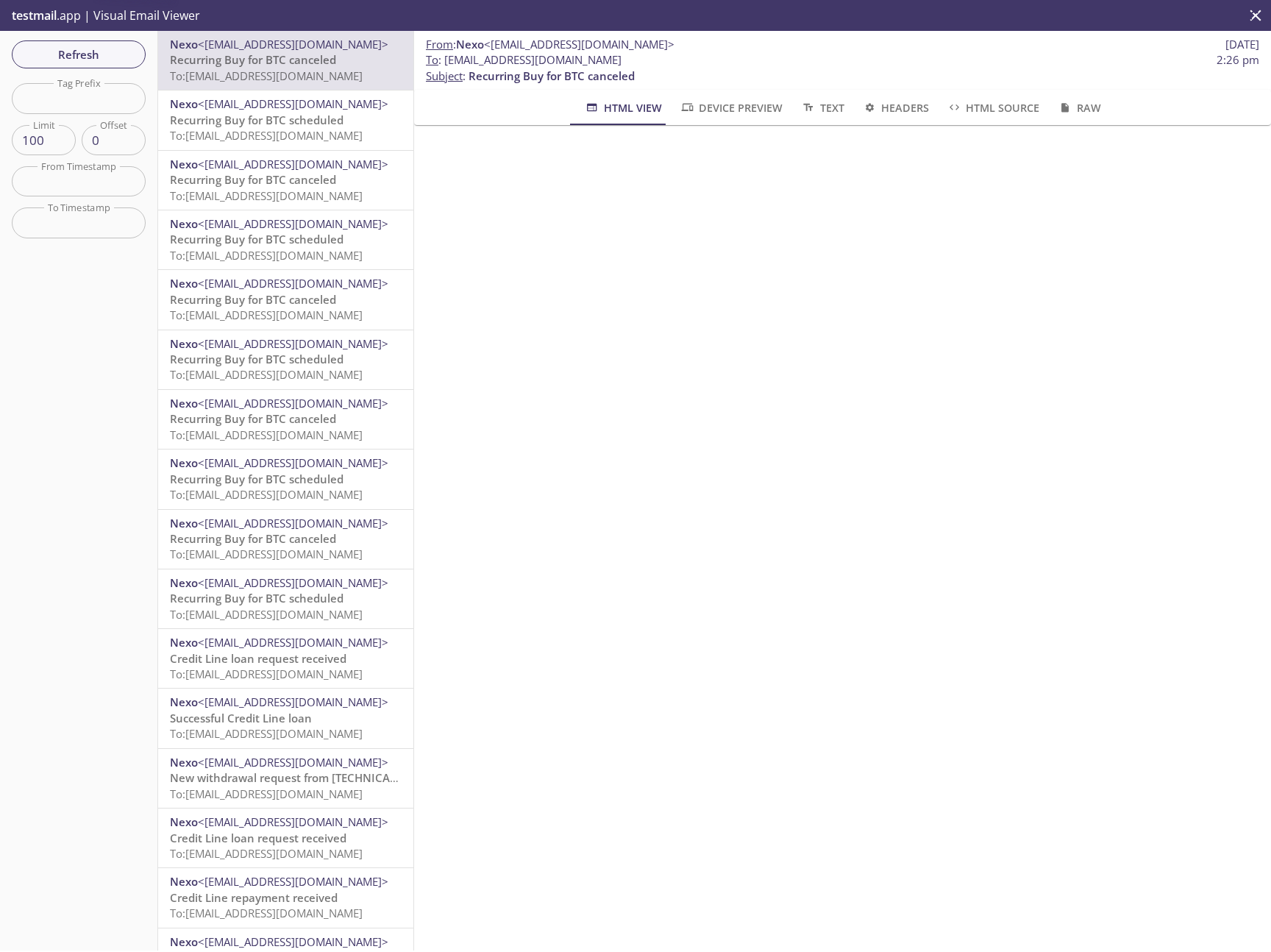
click at [304, 82] on span "To: [EMAIL_ADDRESS][DOMAIN_NAME]" at bounding box center [267, 75] width 193 height 14
click at [303, 45] on span "<[EMAIL_ADDRESS][DOMAIN_NAME]>" at bounding box center [294, 44] width 191 height 14
click at [302, 83] on p "Recurring Buy for BTC canceled To: [EMAIL_ADDRESS][DOMAIN_NAME]" at bounding box center [286, 68] width 232 height 32
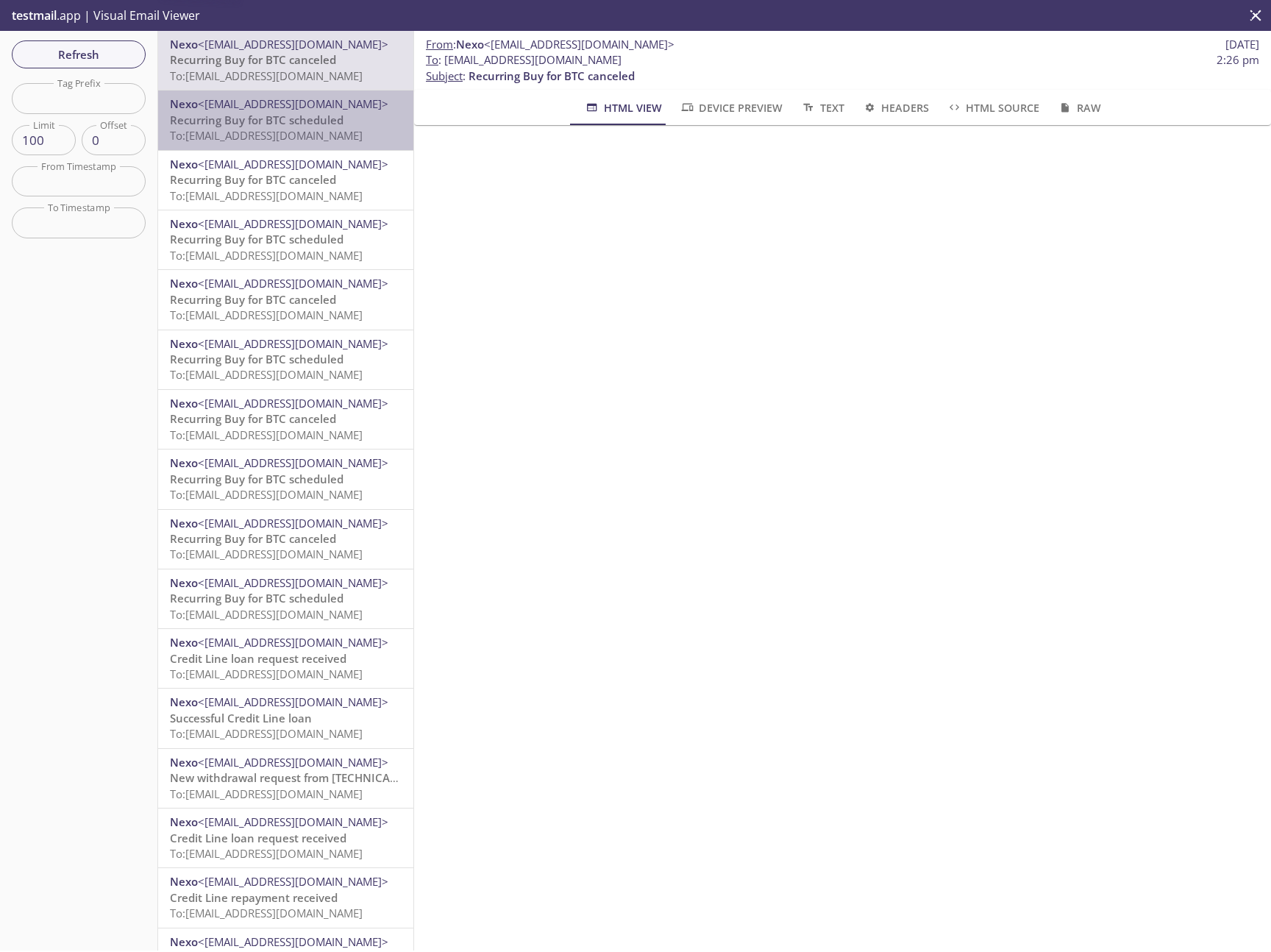
click at [304, 100] on span "<[EMAIL_ADDRESS][DOMAIN_NAME]>" at bounding box center [294, 103] width 191 height 14
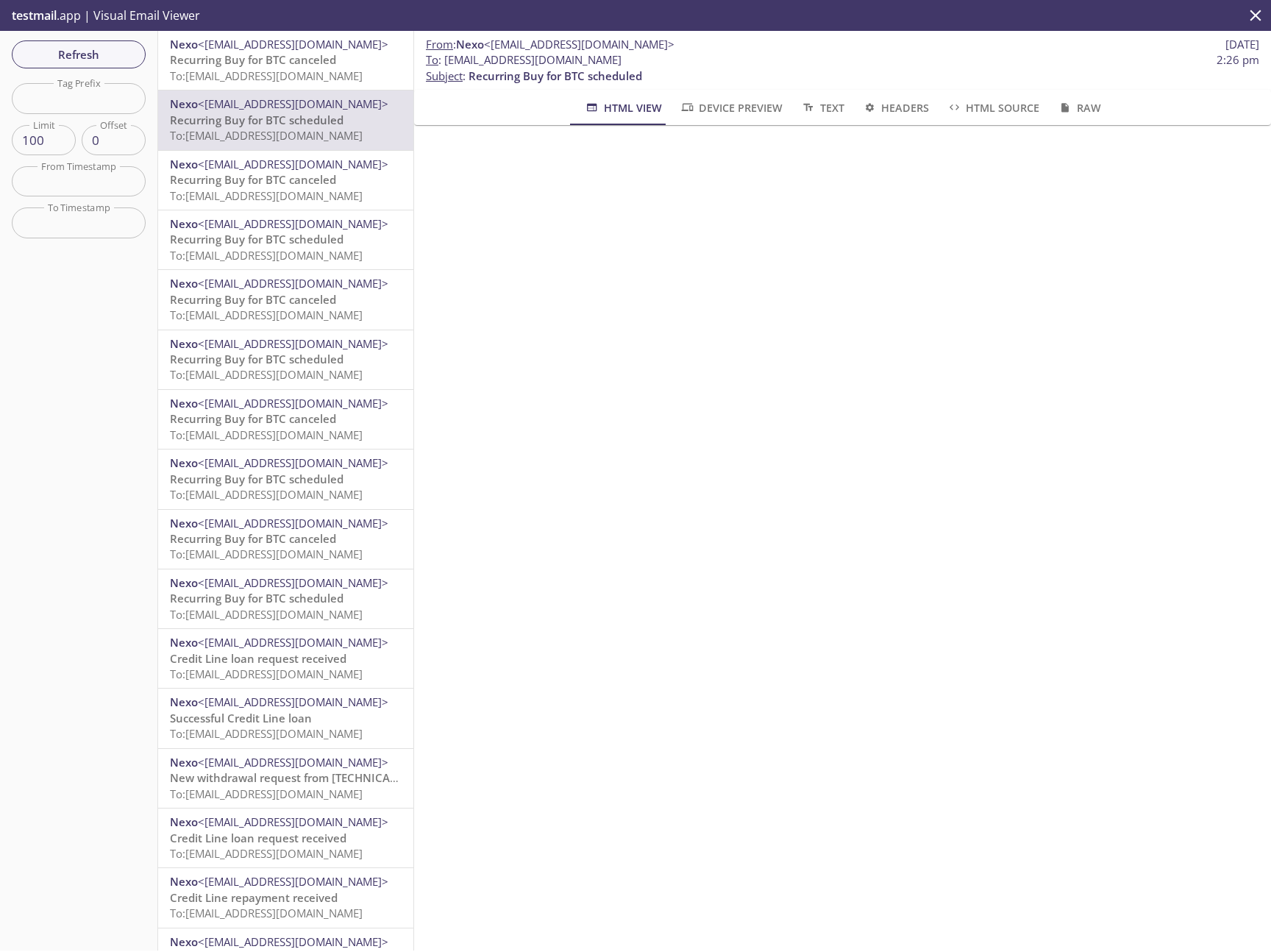
click at [310, 58] on span "Recurring Buy for BTC canceled" at bounding box center [253, 59] width 166 height 14
